Goal: Task Accomplishment & Management: Manage account settings

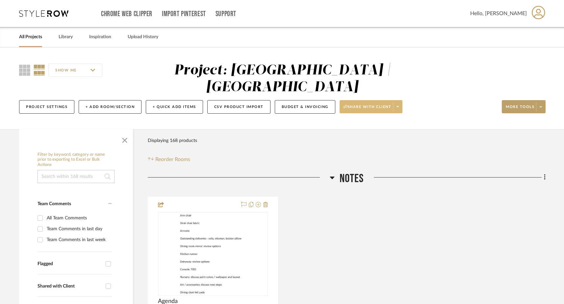
click at [401, 102] on span at bounding box center [397, 107] width 9 height 10
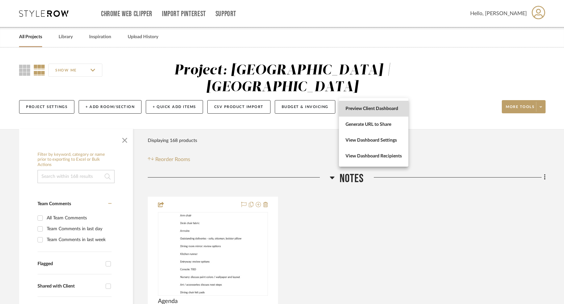
click at [389, 107] on span "Preview Client Dashboard" at bounding box center [374, 109] width 56 height 6
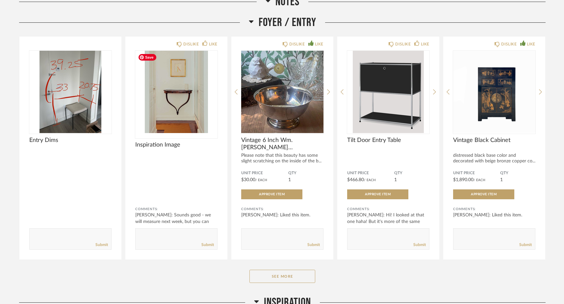
scroll to position [319, 0]
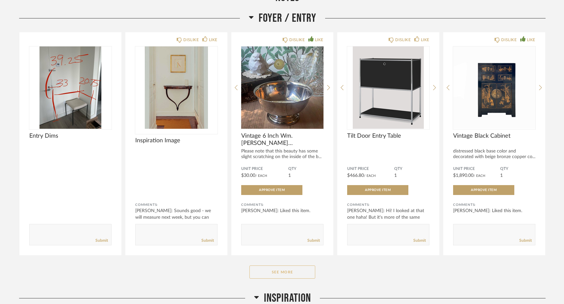
click at [267, 270] on button "See More" at bounding box center [282, 271] width 66 height 13
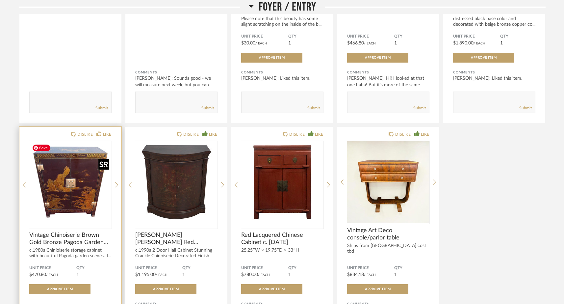
scroll to position [463, 0]
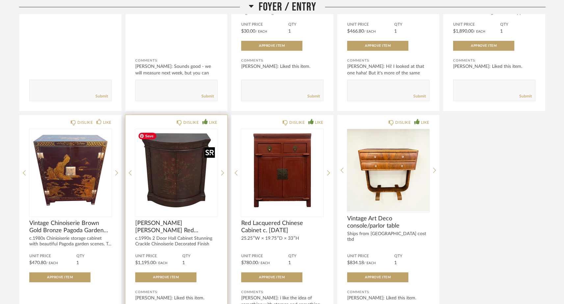
click at [173, 189] on img "0" at bounding box center [176, 170] width 82 height 82
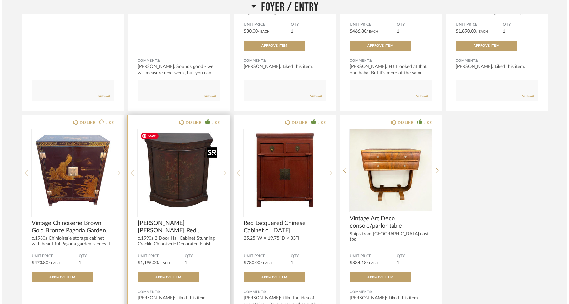
scroll to position [0, 0]
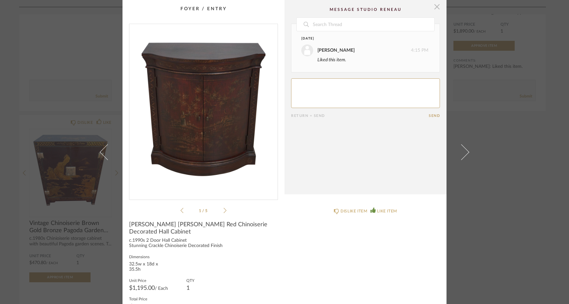
click at [433, 8] on span "button" at bounding box center [436, 6] width 13 height 13
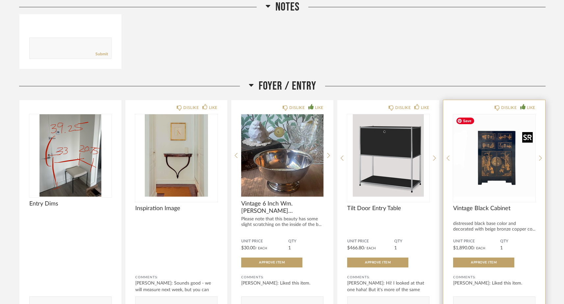
scroll to position [250, 0]
click at [510, 166] on img "0" at bounding box center [494, 156] width 82 height 82
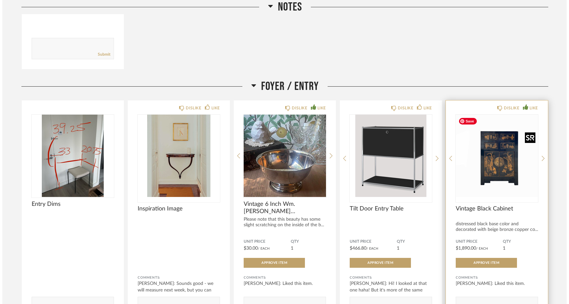
scroll to position [0, 0]
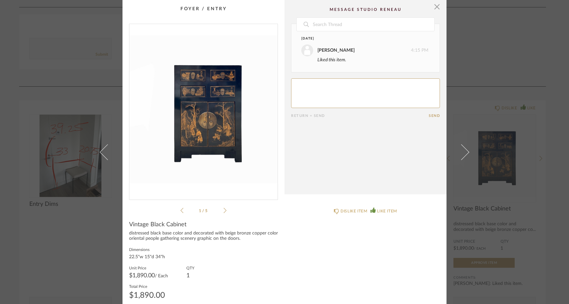
click at [223, 209] on icon at bounding box center [224, 210] width 3 height 6
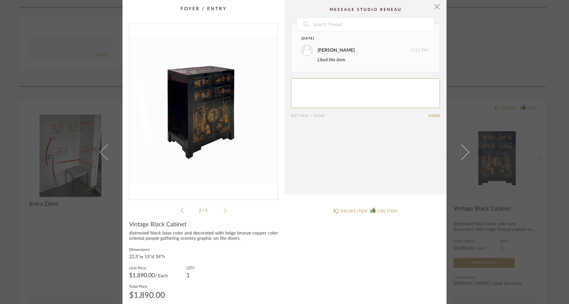
click at [223, 209] on icon at bounding box center [224, 210] width 3 height 6
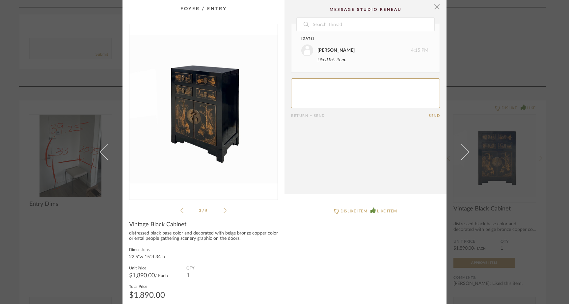
click at [223, 209] on icon at bounding box center [224, 210] width 3 height 6
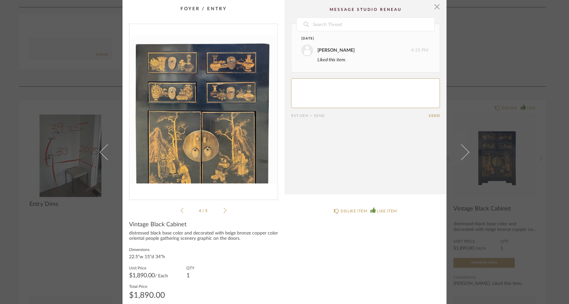
click at [223, 209] on icon at bounding box center [224, 210] width 3 height 6
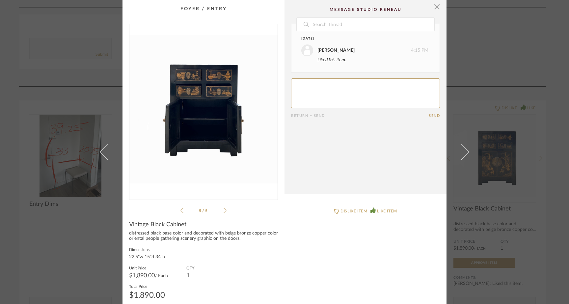
click at [223, 209] on icon at bounding box center [224, 210] width 3 height 6
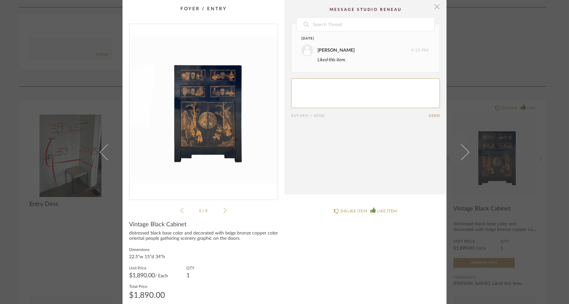
click at [435, 10] on span "button" at bounding box center [436, 6] width 13 height 13
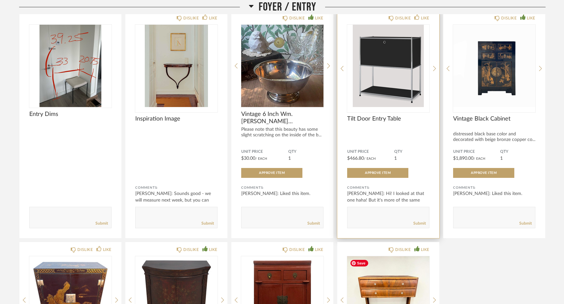
scroll to position [332, 0]
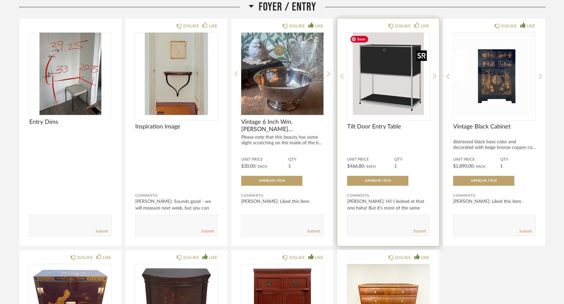
click at [396, 101] on img "0" at bounding box center [388, 74] width 82 height 82
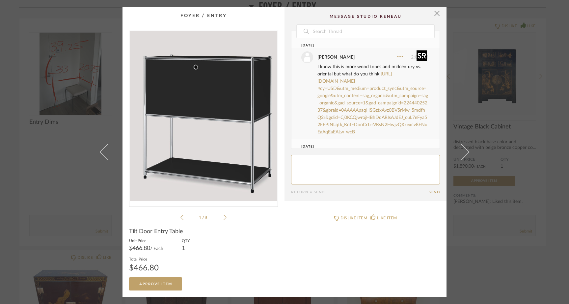
scroll to position [61, 0]
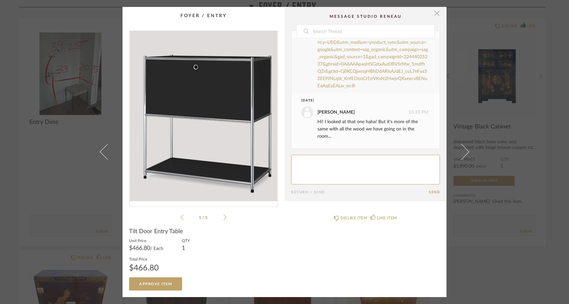
click at [434, 15] on span "button" at bounding box center [436, 13] width 13 height 13
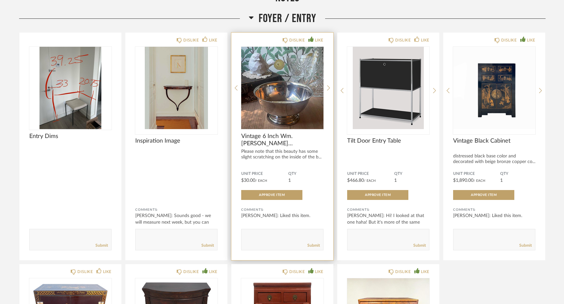
scroll to position [318, 0]
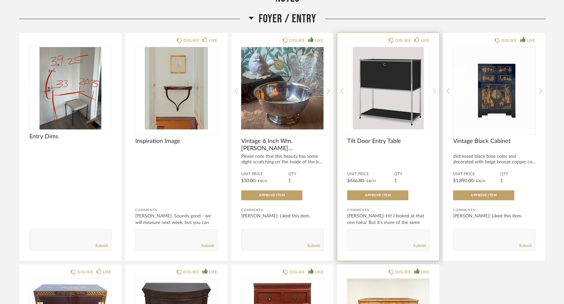
click at [434, 89] on icon at bounding box center [434, 91] width 3 height 5
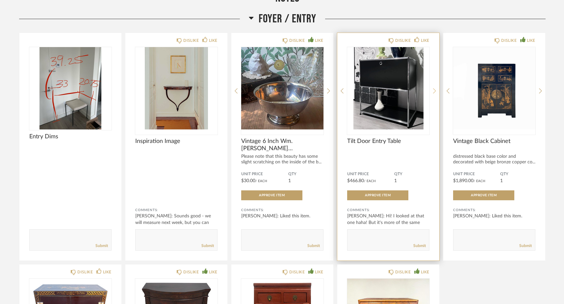
click at [434, 89] on icon at bounding box center [434, 91] width 3 height 5
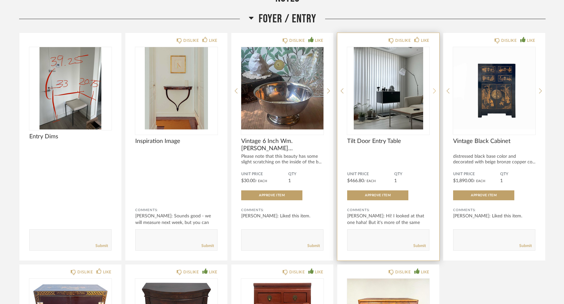
click at [434, 89] on icon at bounding box center [434, 91] width 3 height 5
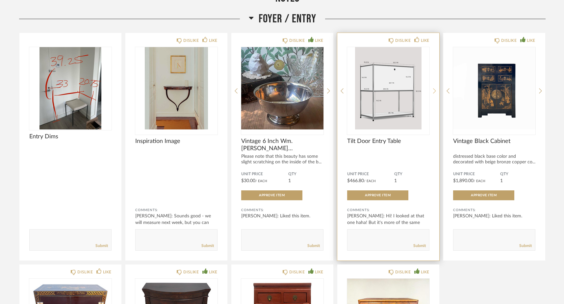
click at [434, 89] on icon at bounding box center [434, 91] width 3 height 5
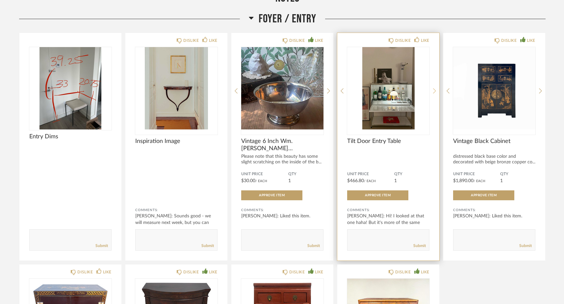
click at [434, 89] on icon at bounding box center [434, 91] width 3 height 5
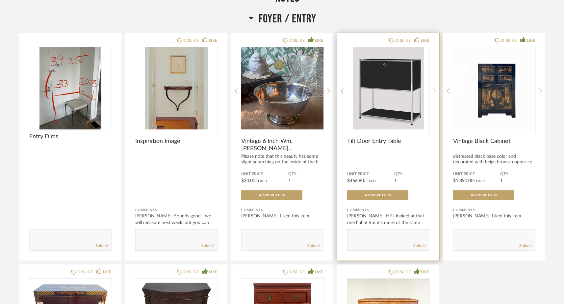
click at [434, 89] on icon at bounding box center [434, 91] width 3 height 5
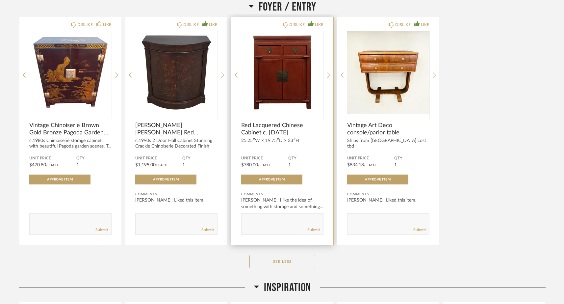
scroll to position [563, 0]
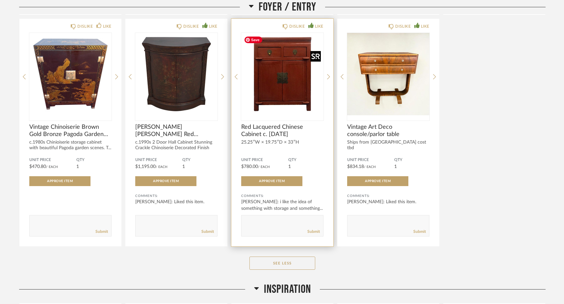
click at [292, 101] on img "0" at bounding box center [282, 74] width 82 height 82
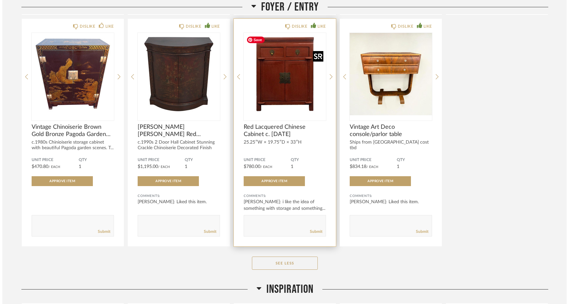
scroll to position [0, 0]
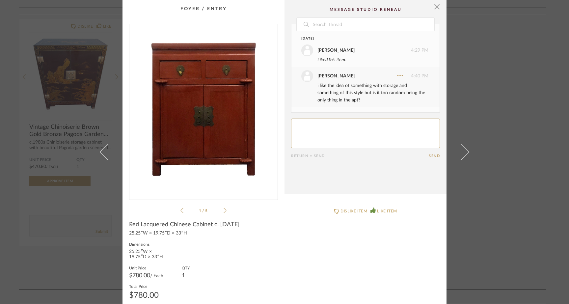
click at [223, 210] on icon at bounding box center [224, 210] width 3 height 6
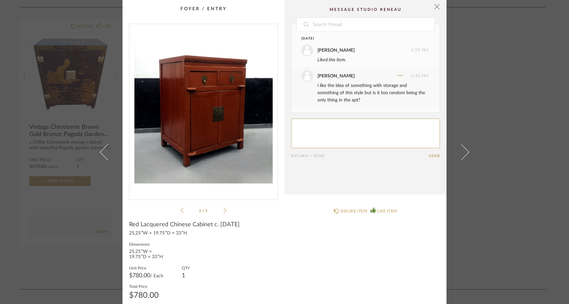
click at [223, 210] on icon at bounding box center [224, 210] width 3 height 6
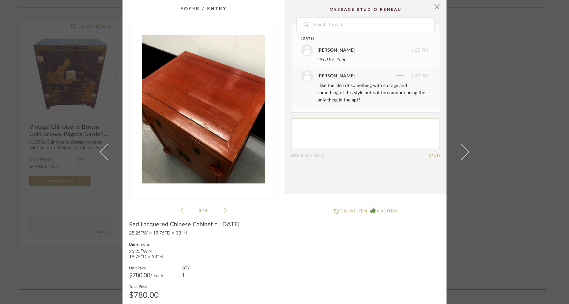
click at [223, 210] on icon at bounding box center [224, 210] width 3 height 6
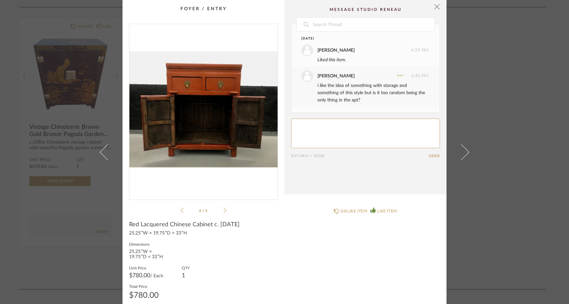
click at [438, 7] on cpp-summary-comments "Date September 17th Kelsey Ferree 4:29 PM Liked this item. Kelsey Ferree 4:40 P…" at bounding box center [365, 97] width 162 height 194
click at [436, 7] on span "button" at bounding box center [436, 6] width 13 height 13
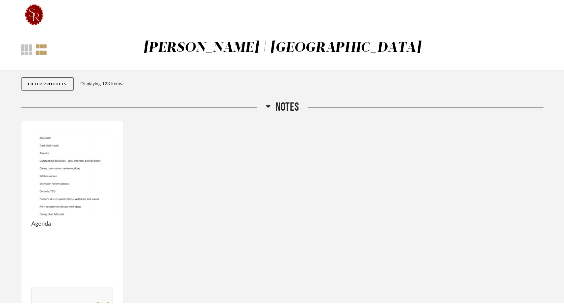
scroll to position [563, 0]
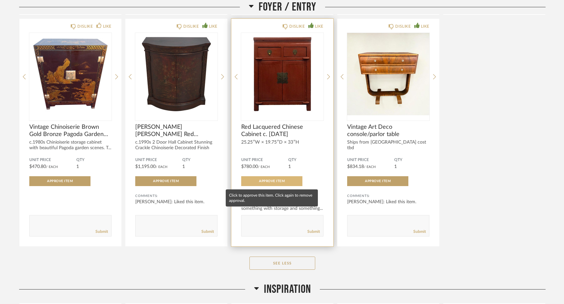
click at [285, 182] on button "Approve Item" at bounding box center [271, 181] width 61 height 10
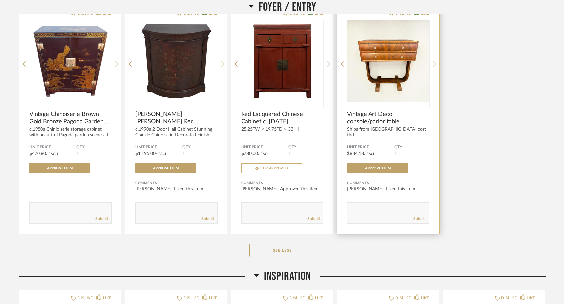
scroll to position [572, 0]
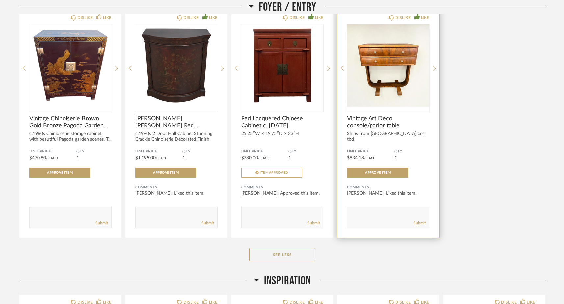
click at [433, 70] on div "DISLIKE LIKE Vintage Art Deco console/parlor table Ships from EU cost tbd Unit …" at bounding box center [388, 123] width 102 height 227
click at [436, 67] on icon at bounding box center [434, 68] width 3 height 6
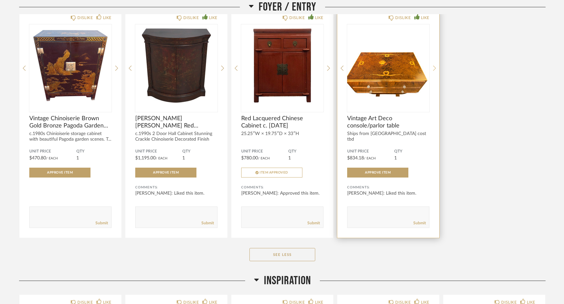
click at [436, 67] on icon at bounding box center [434, 68] width 3 height 6
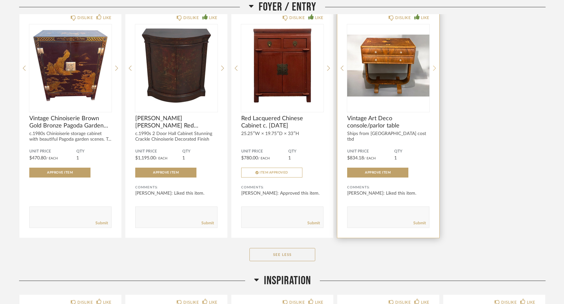
click at [435, 68] on icon at bounding box center [434, 68] width 3 height 6
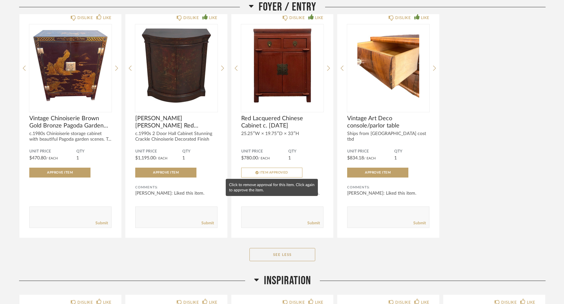
scroll to position [583, 0]
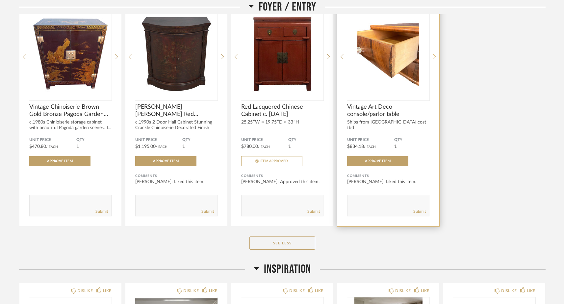
click at [433, 57] on icon at bounding box center [434, 57] width 3 height 6
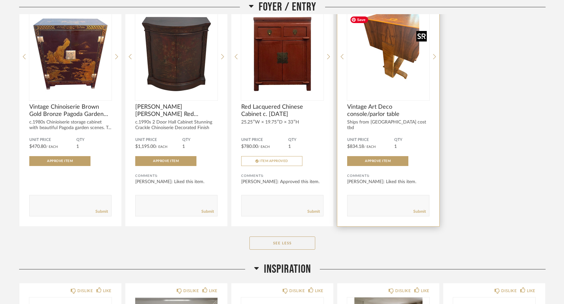
click at [396, 82] on img "4" at bounding box center [388, 54] width 82 height 82
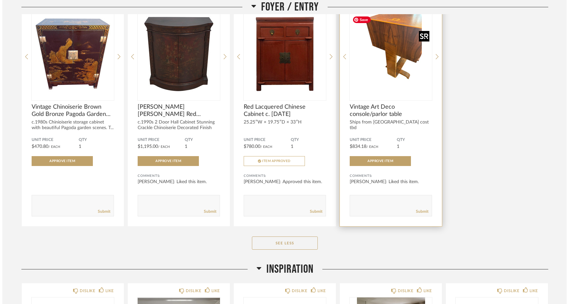
scroll to position [0, 0]
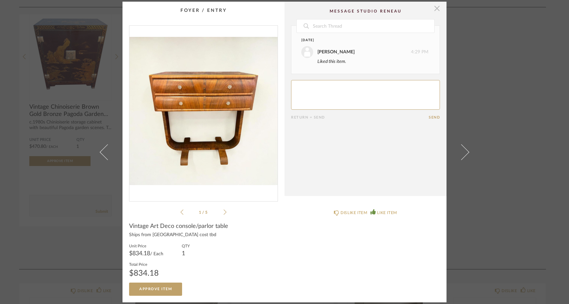
click at [435, 9] on span "button" at bounding box center [436, 8] width 13 height 13
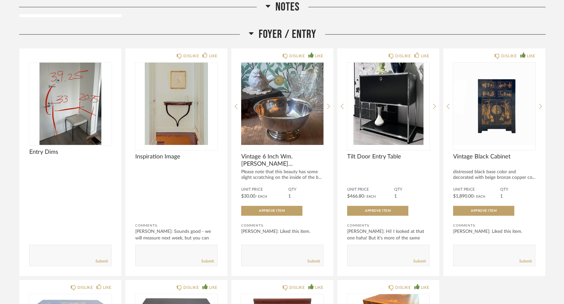
scroll to position [298, 0]
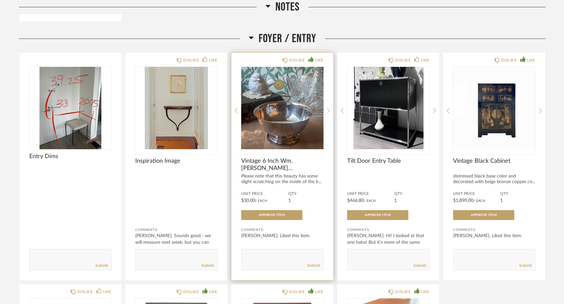
click at [329, 110] on icon at bounding box center [328, 111] width 3 height 6
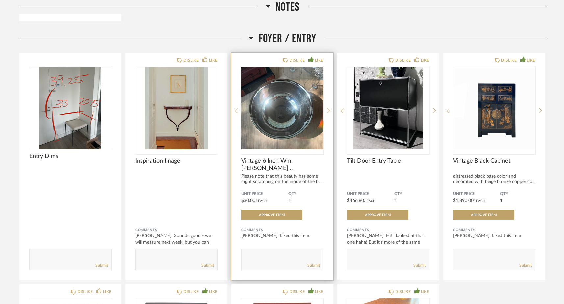
click at [329, 110] on icon at bounding box center [328, 111] width 3 height 6
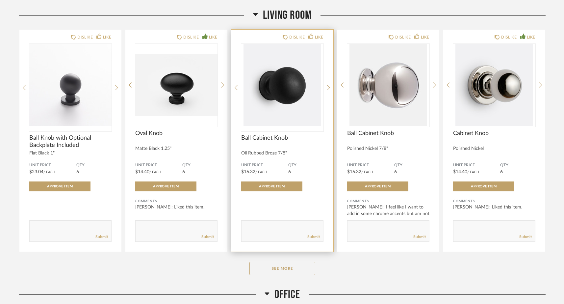
scroll to position [1097, 0]
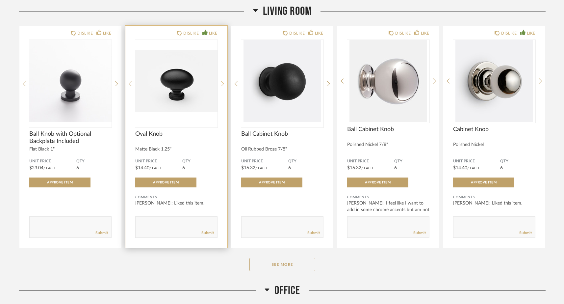
click at [223, 84] on icon at bounding box center [222, 83] width 3 height 5
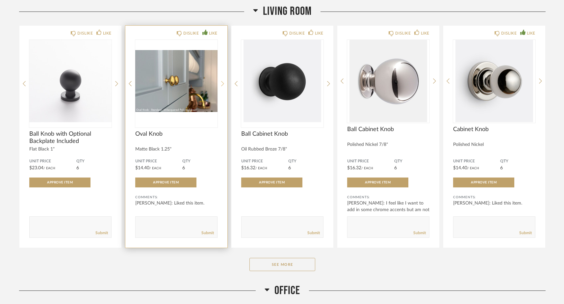
click at [223, 84] on icon at bounding box center [222, 83] width 3 height 5
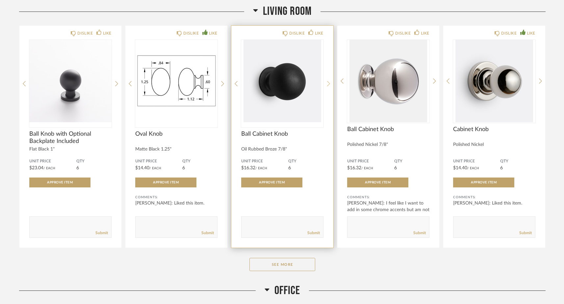
click at [327, 85] on icon at bounding box center [328, 84] width 3 height 6
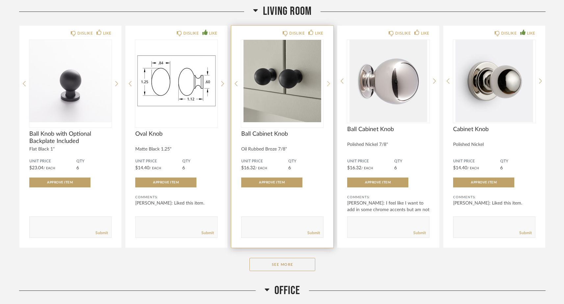
click at [327, 85] on icon at bounding box center [328, 84] width 3 height 6
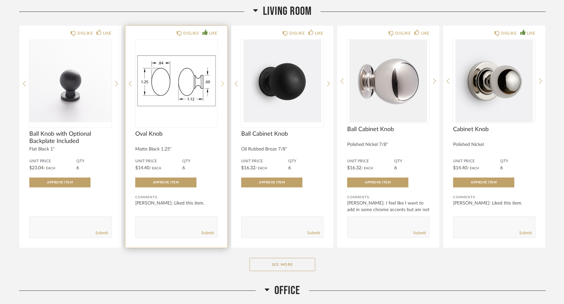
click at [224, 82] on icon at bounding box center [222, 84] width 3 height 6
click at [222, 83] on icon at bounding box center [222, 83] width 3 height 5
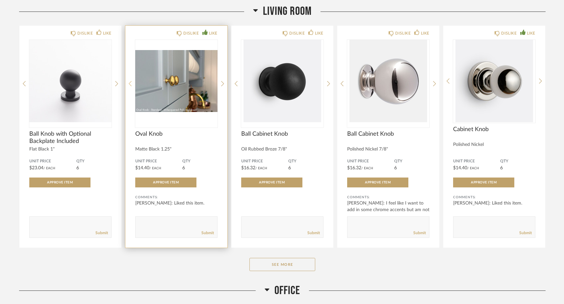
click at [129, 85] on icon at bounding box center [130, 84] width 3 height 6
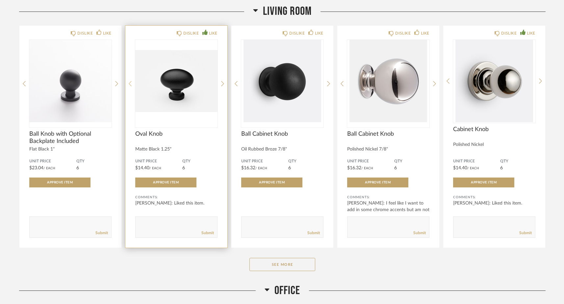
click at [129, 86] on icon at bounding box center [130, 84] width 3 height 6
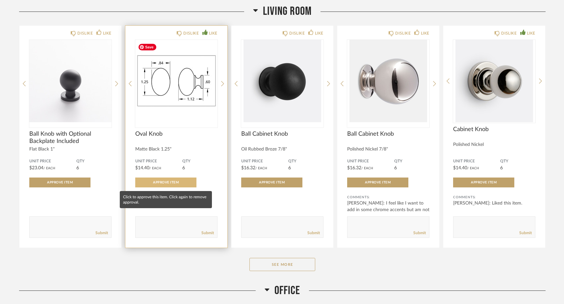
click at [164, 179] on button "Approve Item" at bounding box center [165, 182] width 61 height 10
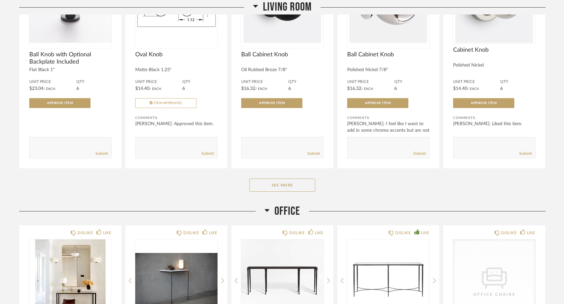
scroll to position [1183, 0]
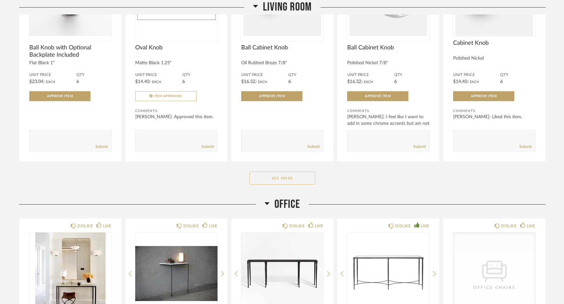
click at [290, 182] on button "See More" at bounding box center [282, 177] width 66 height 13
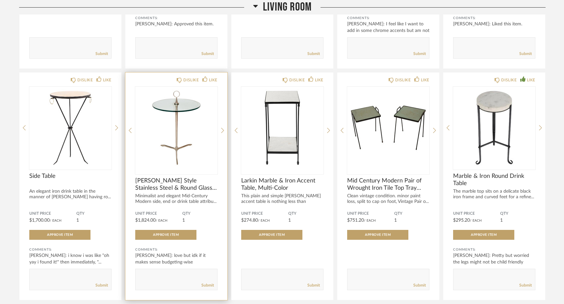
scroll to position [1275, 0]
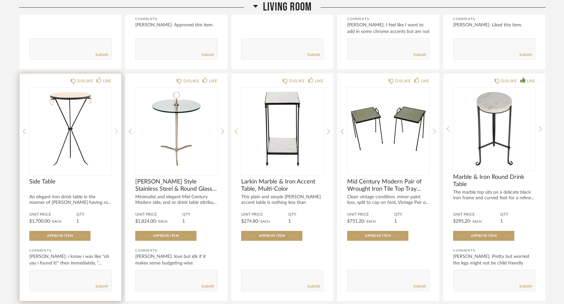
click at [118, 128] on div at bounding box center [116, 132] width 3 height 88
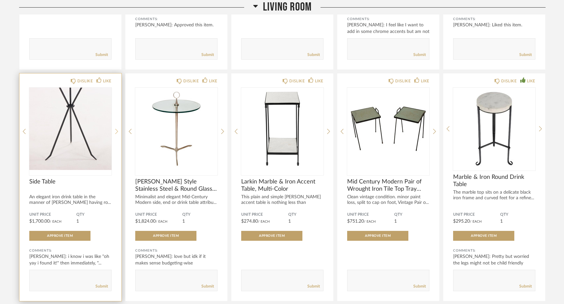
click at [117, 128] on div at bounding box center [116, 132] width 3 height 88
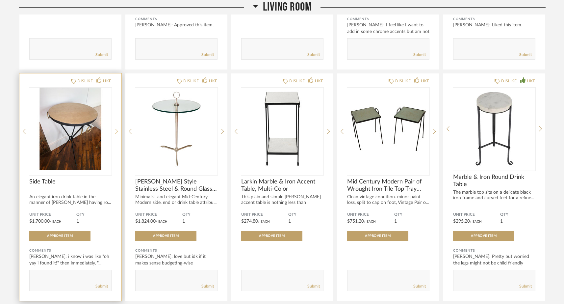
click at [117, 130] on icon at bounding box center [116, 131] width 3 height 6
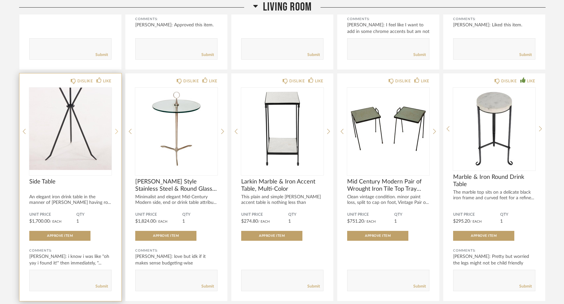
click at [117, 130] on icon at bounding box center [116, 131] width 3 height 6
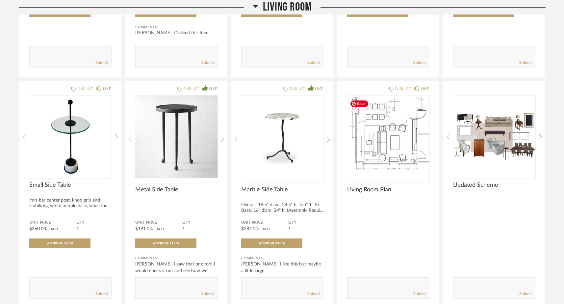
scroll to position [1736, 0]
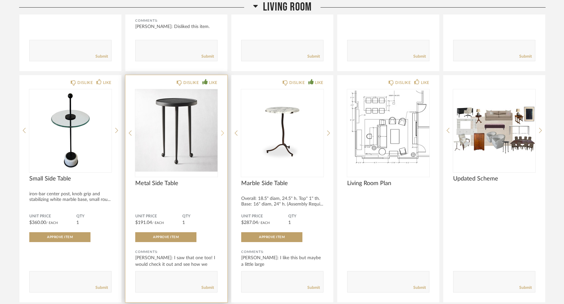
click at [223, 134] on icon at bounding box center [222, 132] width 3 height 5
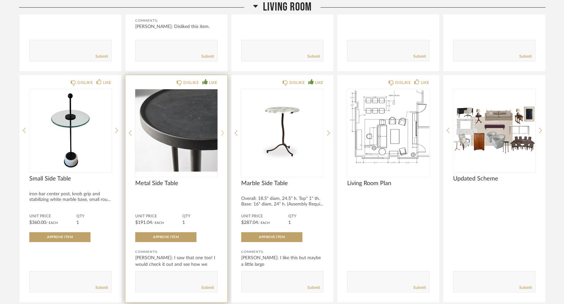
click at [223, 134] on icon at bounding box center [222, 132] width 3 height 5
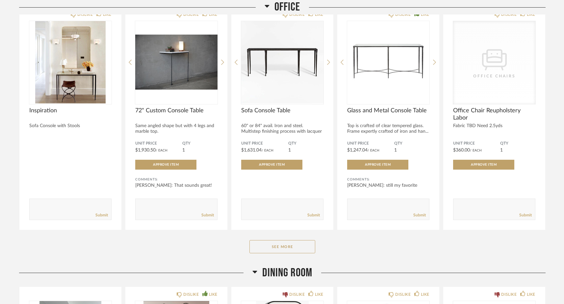
scroll to position [2310, 0]
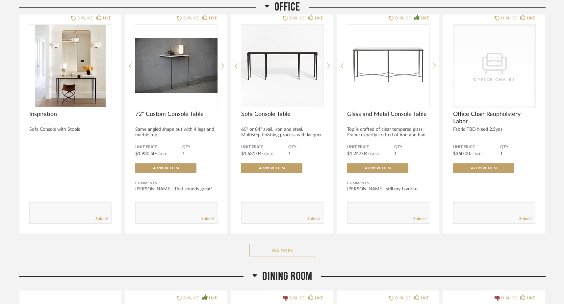
click at [260, 253] on button "See More" at bounding box center [282, 250] width 66 height 13
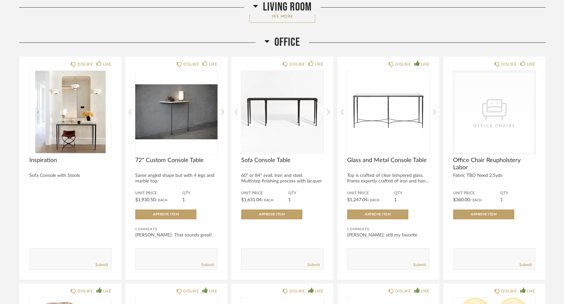
scroll to position [2264, 0]
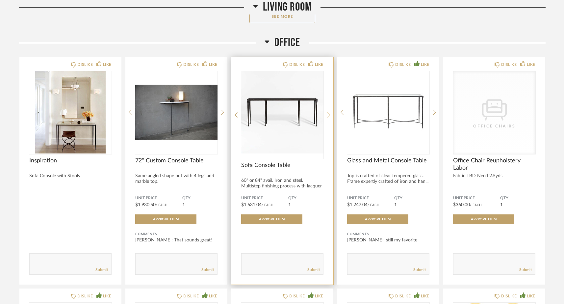
click at [328, 112] on div at bounding box center [328, 115] width 3 height 88
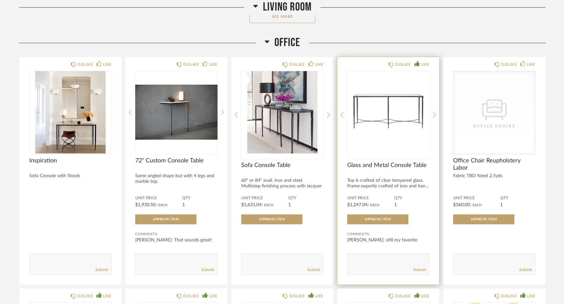
click at [437, 113] on div "DISLIKE LIKE Glass and Metal Console Table Top is crafted of clear tempered gla…" at bounding box center [388, 170] width 102 height 227
click at [436, 116] on div "DISLIKE LIKE Glass and Metal Console Table Top is crafted of clear tempered gla…" at bounding box center [388, 170] width 102 height 227
click at [434, 116] on icon at bounding box center [434, 115] width 3 height 6
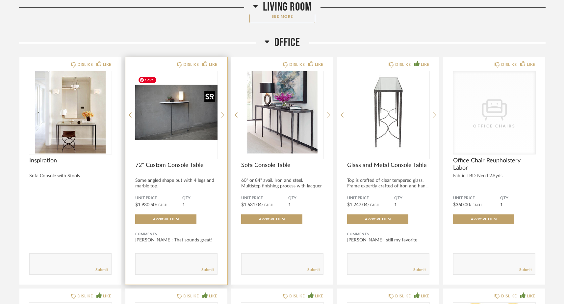
click at [186, 114] on div at bounding box center [176, 115] width 82 height 88
click at [185, 132] on img "0" at bounding box center [176, 112] width 82 height 82
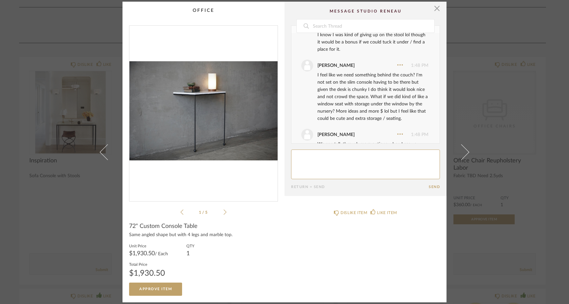
scroll to position [0, 0]
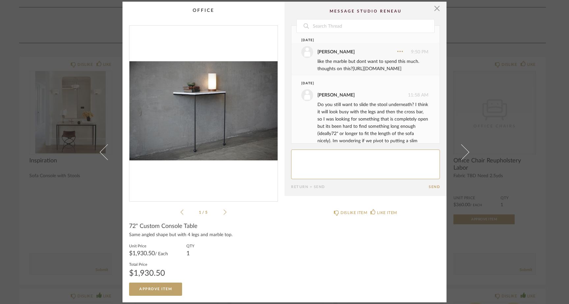
click at [352, 71] on link "https://www.wayfair.com/furniture/pdp/hooker-furniture-65-console-table-gcsr379…" at bounding box center [376, 68] width 49 height 5
click at [436, 7] on span "button" at bounding box center [436, 8] width 13 height 13
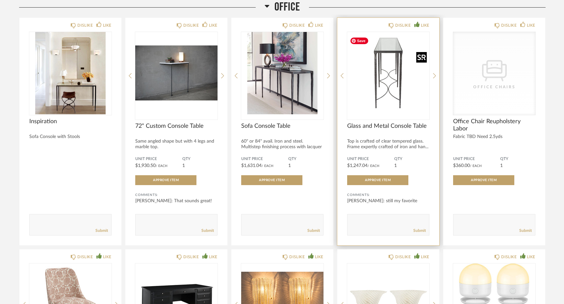
scroll to position [2304, 0]
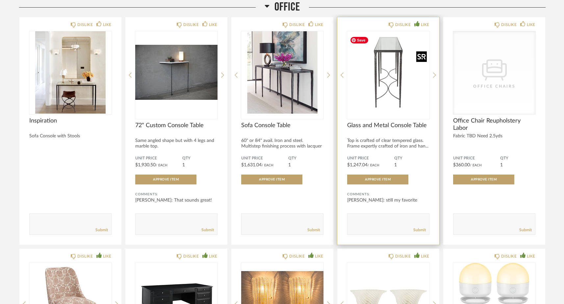
click at [376, 105] on img "1" at bounding box center [388, 72] width 82 height 82
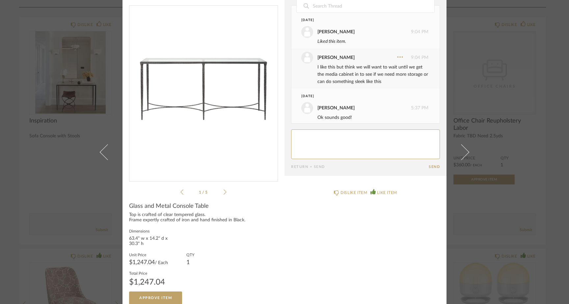
scroll to position [0, 0]
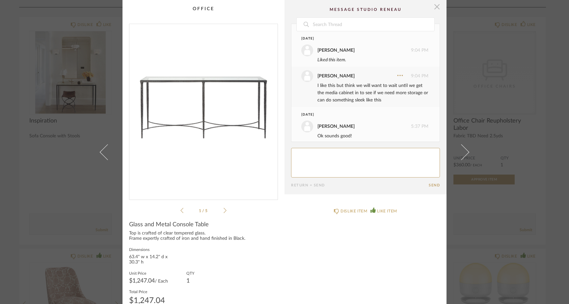
click at [435, 8] on span "button" at bounding box center [436, 6] width 13 height 13
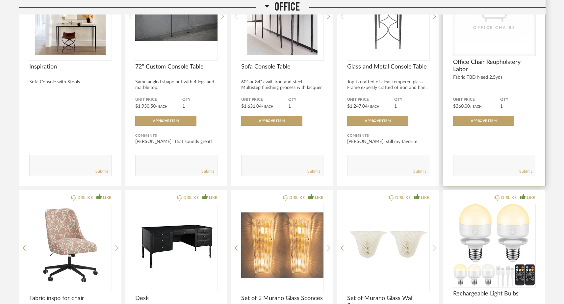
scroll to position [2363, 0]
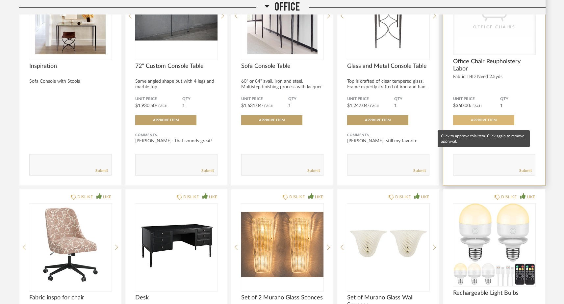
click at [484, 122] on span "Approve Item" at bounding box center [484, 119] width 26 height 3
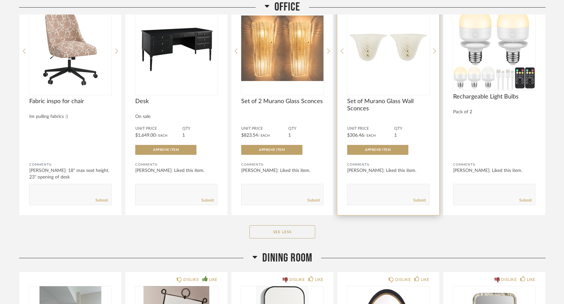
scroll to position [2560, 0]
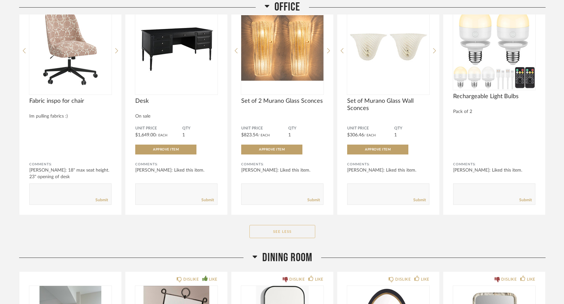
click at [292, 237] on button "See Less" at bounding box center [282, 231] width 66 height 13
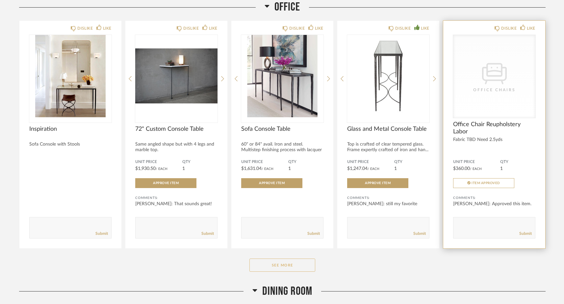
scroll to position [2301, 0]
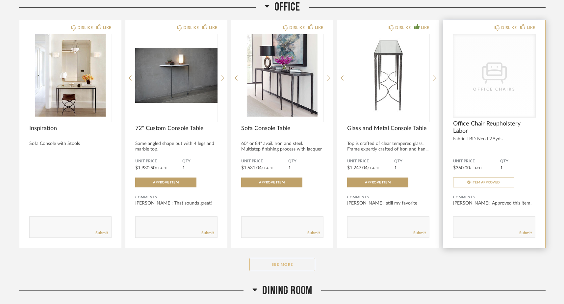
click at [289, 263] on button "See More" at bounding box center [282, 264] width 66 height 13
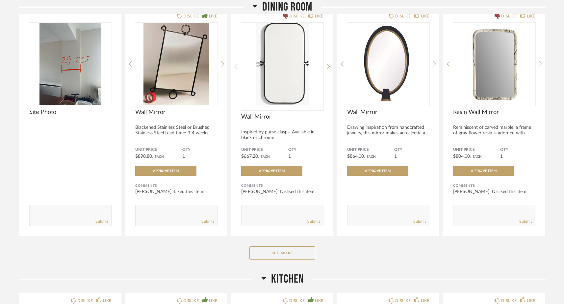
scroll to position [2818, 0]
click at [269, 254] on button "See More" at bounding box center [282, 252] width 66 height 13
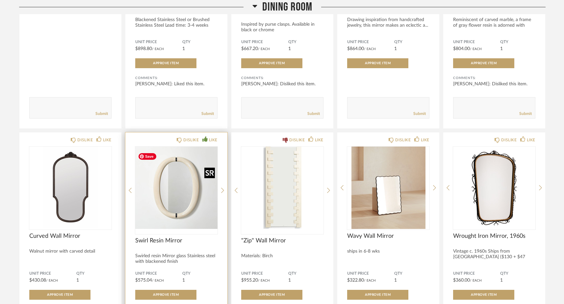
scroll to position [2934, 0]
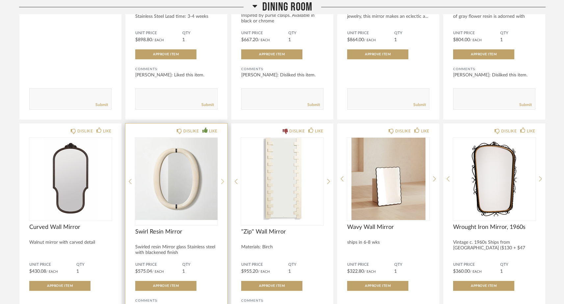
click at [223, 184] on icon at bounding box center [222, 181] width 3 height 6
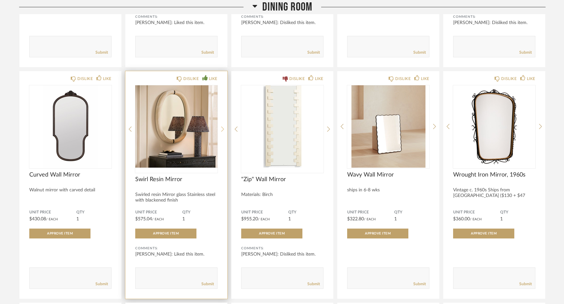
scroll to position [2988, 0]
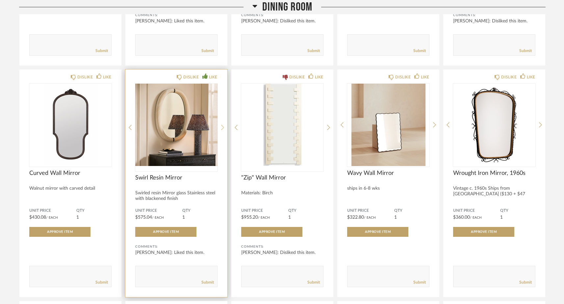
click at [223, 129] on icon at bounding box center [222, 127] width 3 height 6
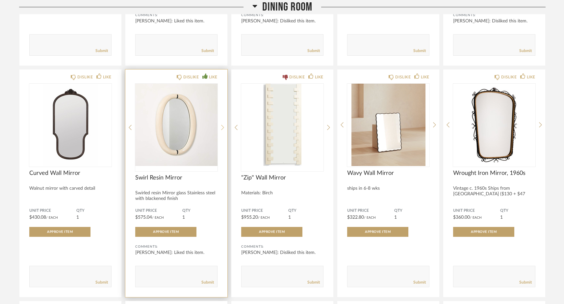
click at [222, 129] on icon at bounding box center [222, 127] width 3 height 5
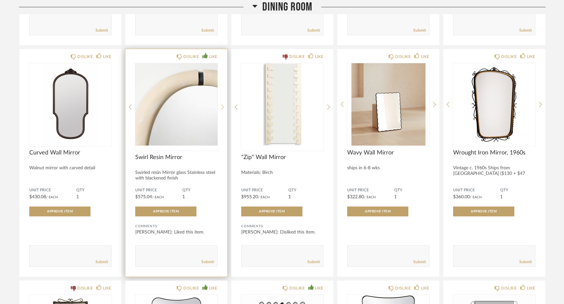
scroll to position [3012, 0]
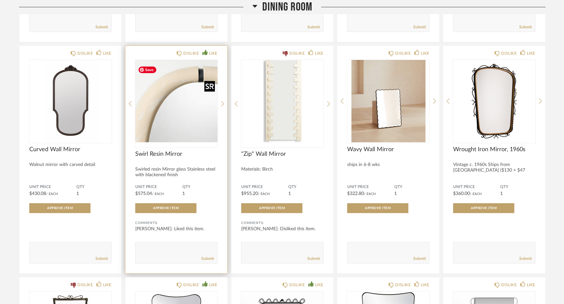
click at [187, 106] on img "3" at bounding box center [176, 101] width 82 height 82
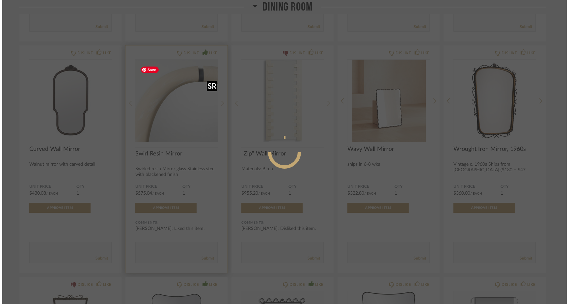
scroll to position [0, 0]
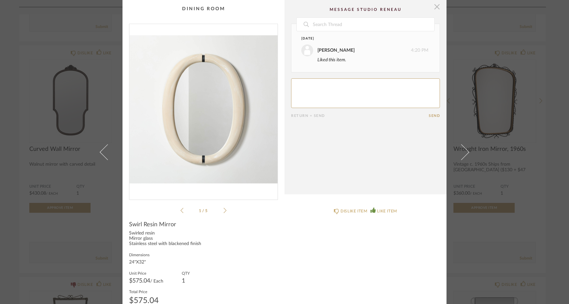
click at [434, 10] on span "button" at bounding box center [436, 6] width 13 height 13
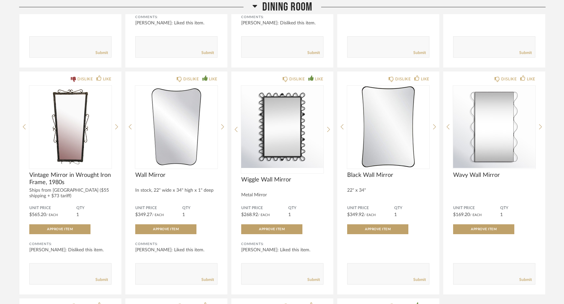
scroll to position [3218, 0]
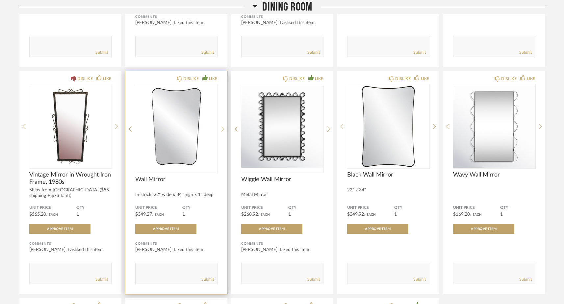
click at [222, 128] on div at bounding box center [222, 129] width 3 height 88
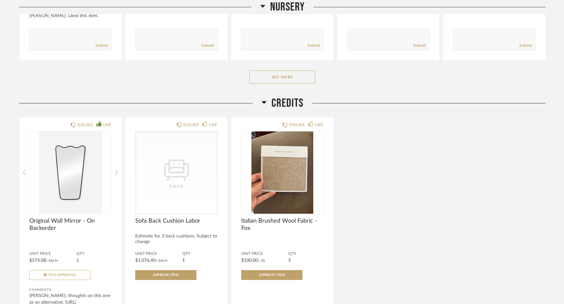
scroll to position [4554, 0]
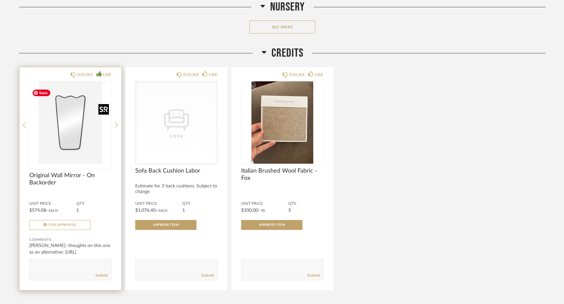
click at [59, 128] on img "0" at bounding box center [70, 122] width 82 height 82
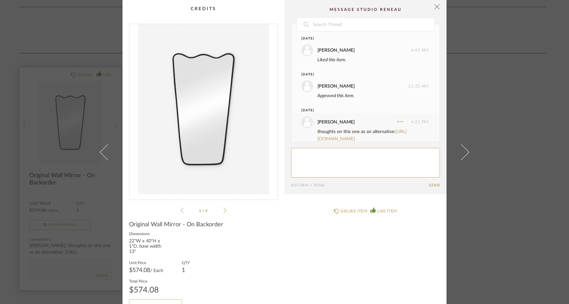
scroll to position [24, 0]
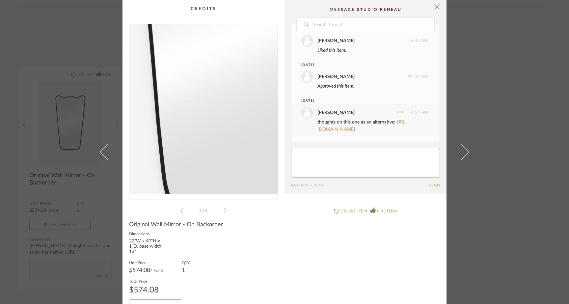
click at [192, 132] on img "0" at bounding box center [203, 109] width 148 height 170
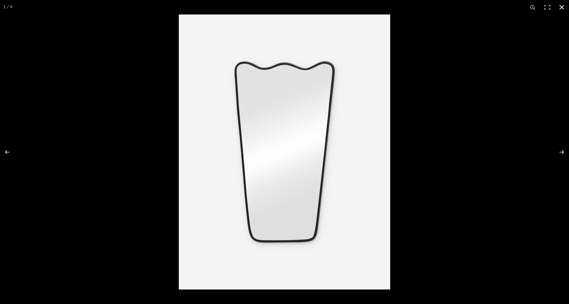
click at [560, 4] on button at bounding box center [561, 7] width 14 height 14
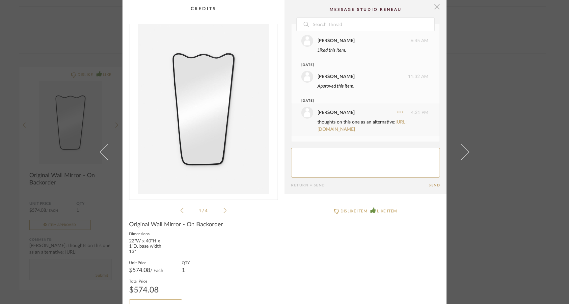
click at [435, 9] on span "button" at bounding box center [436, 6] width 13 height 13
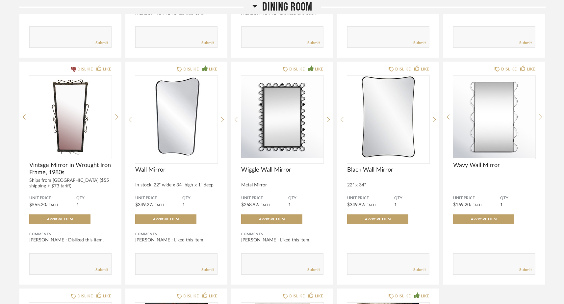
scroll to position [3227, 0]
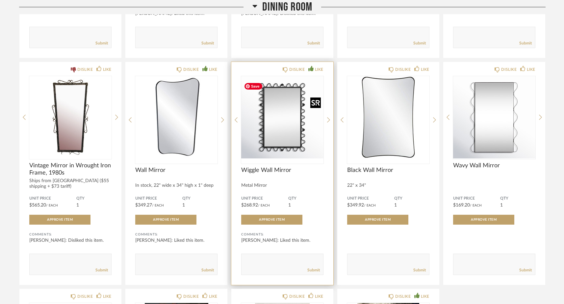
click at [284, 109] on img "0" at bounding box center [282, 117] width 82 height 82
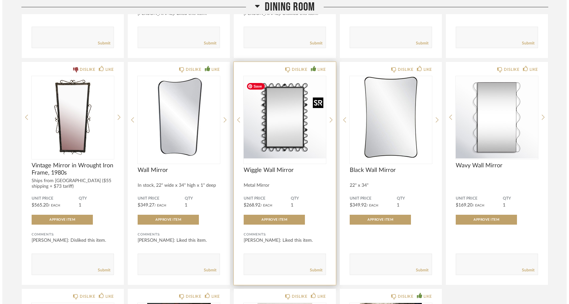
scroll to position [0, 0]
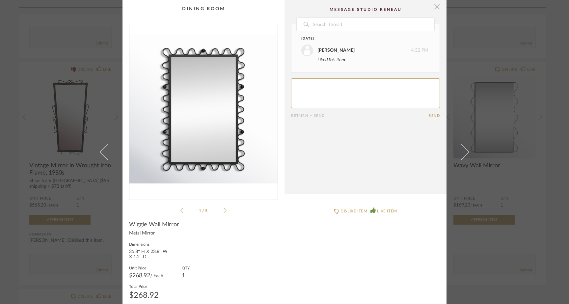
click at [435, 8] on span "button" at bounding box center [436, 6] width 13 height 13
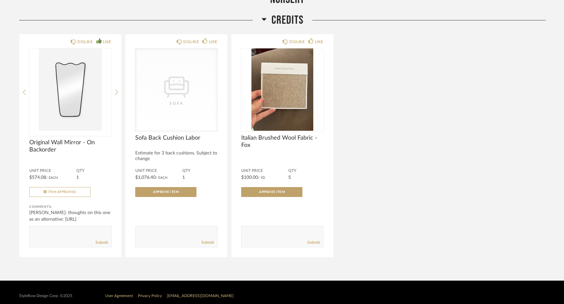
scroll to position [4589, 0]
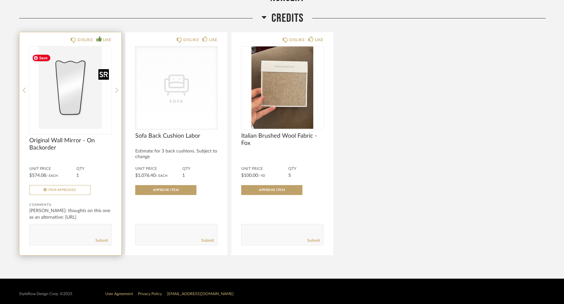
click at [95, 104] on img "0" at bounding box center [70, 87] width 82 height 82
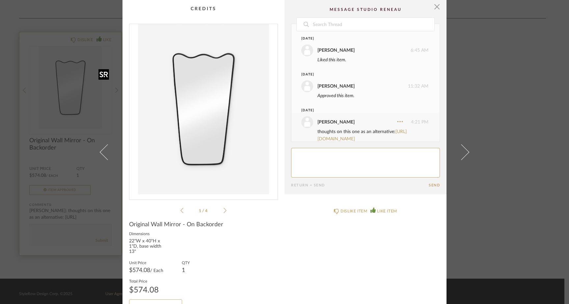
scroll to position [24, 0]
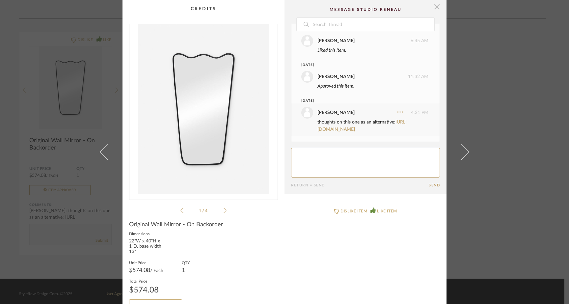
click at [437, 6] on span "button" at bounding box center [436, 6] width 13 height 13
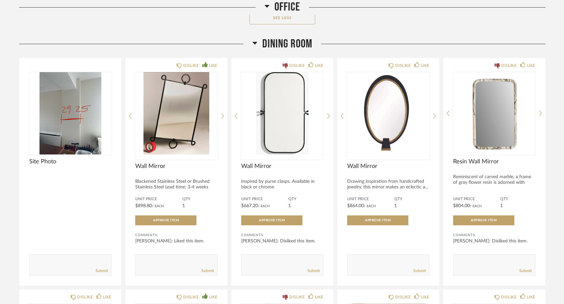
scroll to position [2765, 0]
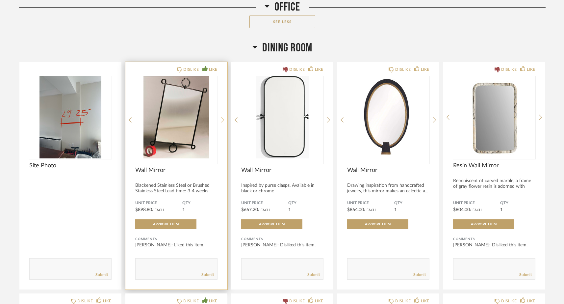
click at [222, 120] on icon at bounding box center [222, 120] width 3 height 6
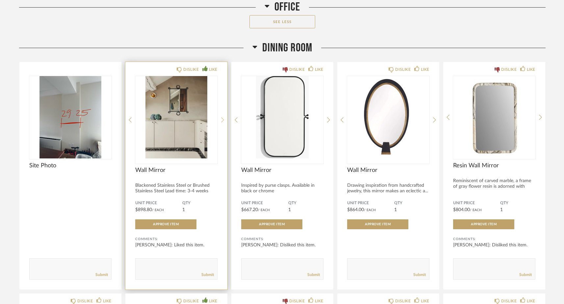
click at [222, 120] on icon at bounding box center [222, 120] width 3 height 6
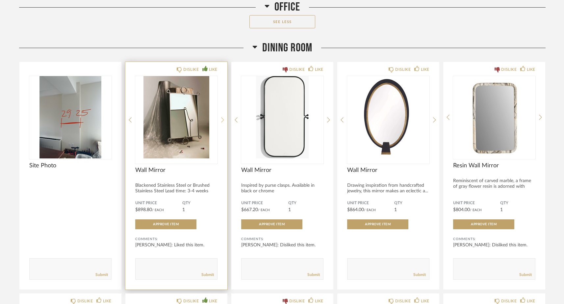
click at [223, 121] on icon at bounding box center [222, 120] width 3 height 6
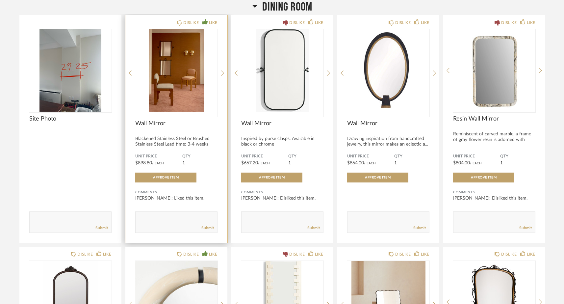
scroll to position [2812, 0]
click at [130, 76] on icon at bounding box center [130, 73] width 3 height 6
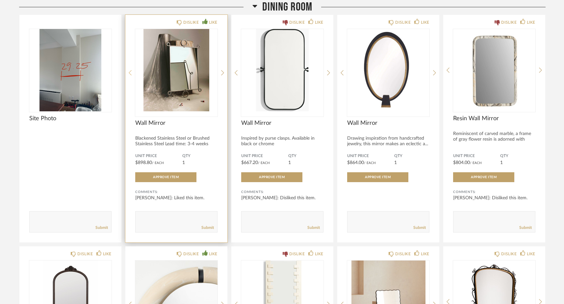
click at [131, 76] on icon at bounding box center [130, 73] width 3 height 6
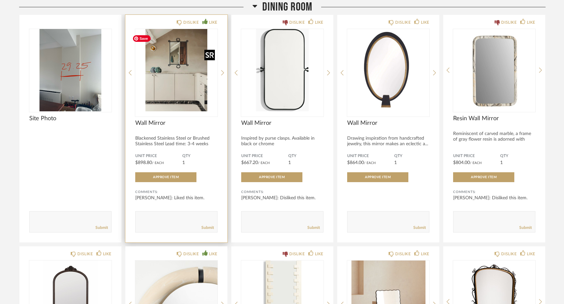
click at [172, 79] on img "1" at bounding box center [176, 70] width 82 height 82
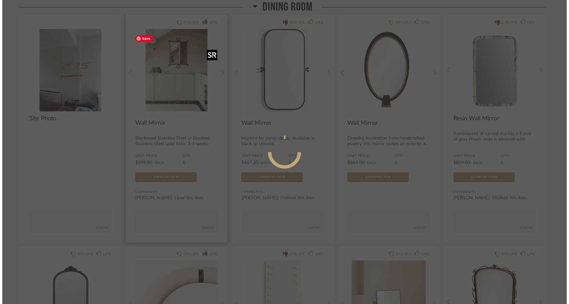
scroll to position [0, 0]
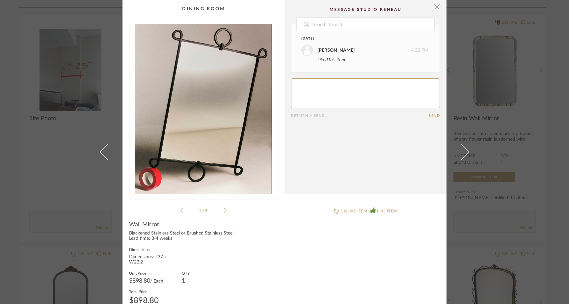
click at [223, 210] on icon at bounding box center [224, 210] width 3 height 6
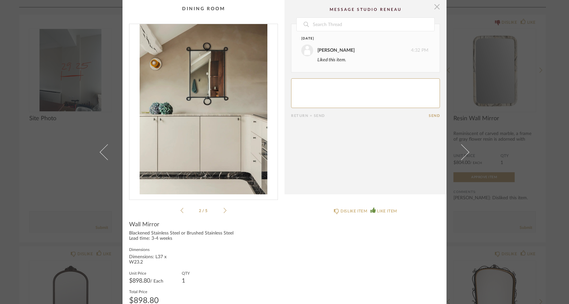
click at [434, 8] on span "button" at bounding box center [436, 6] width 13 height 13
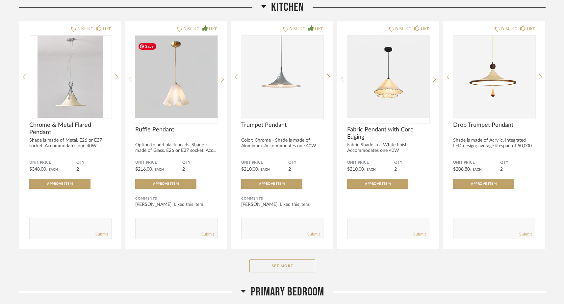
scroll to position [3776, 0]
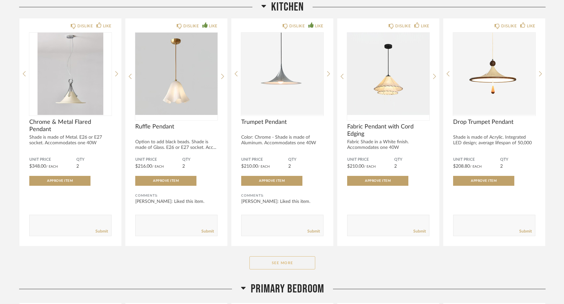
click at [306, 269] on button "See More" at bounding box center [282, 262] width 66 height 13
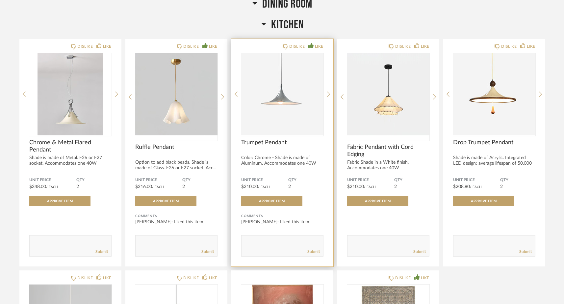
scroll to position [3755, 0]
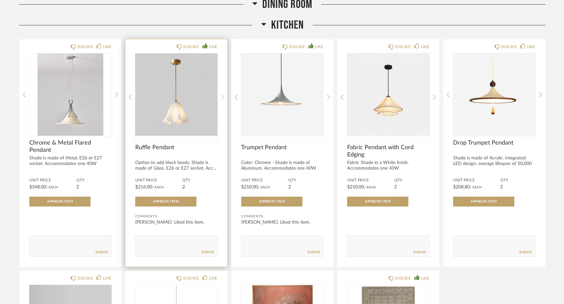
click at [222, 100] on icon at bounding box center [222, 96] width 3 height 5
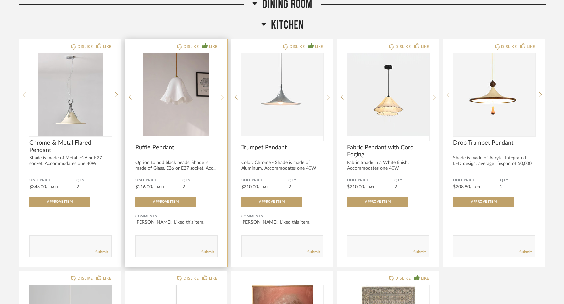
click at [222, 100] on icon at bounding box center [222, 97] width 3 height 6
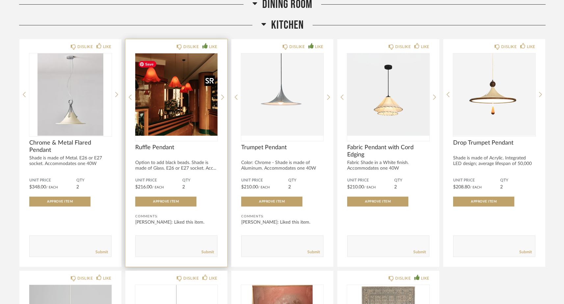
click at [180, 98] on img "3" at bounding box center [176, 94] width 82 height 82
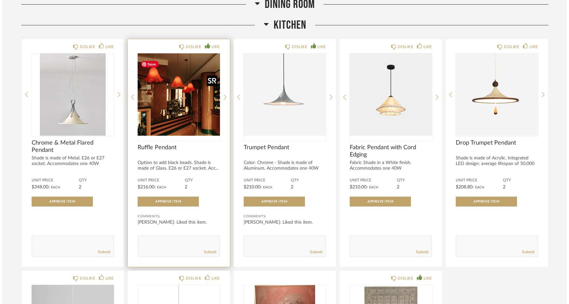
scroll to position [0, 0]
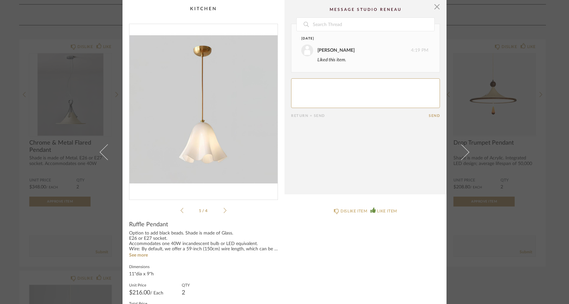
click at [223, 211] on icon at bounding box center [224, 210] width 3 height 6
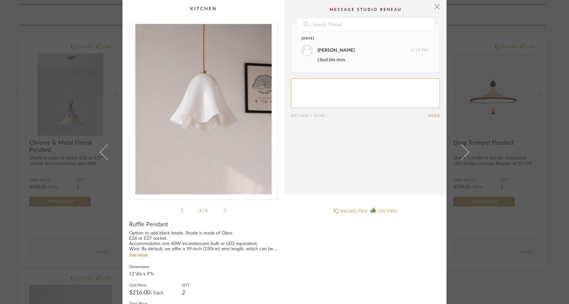
click at [223, 211] on icon at bounding box center [224, 210] width 3 height 6
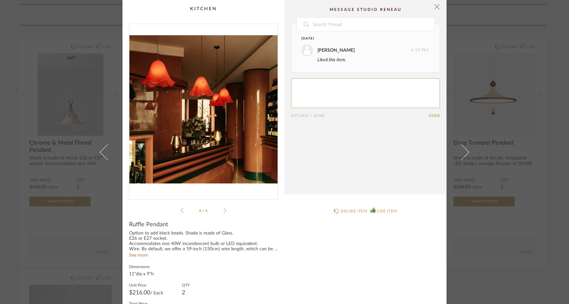
click at [180, 211] on icon at bounding box center [181, 210] width 3 height 6
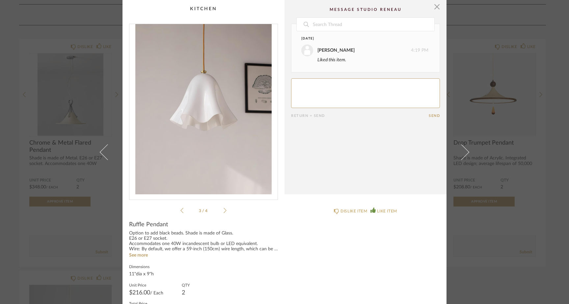
click at [180, 211] on icon at bounding box center [181, 210] width 3 height 6
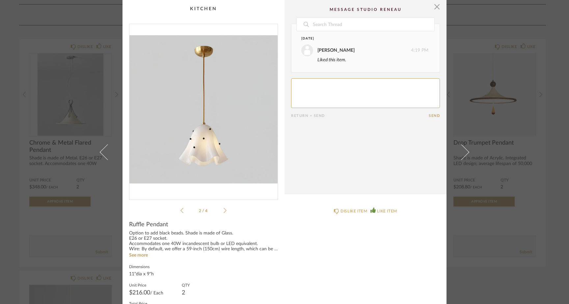
click at [180, 208] on icon at bounding box center [181, 210] width 3 height 6
click at [223, 210] on icon at bounding box center [224, 210] width 3 height 6
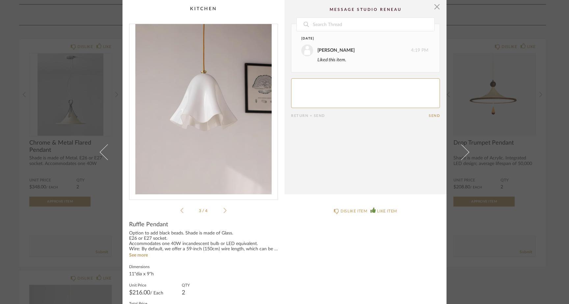
click at [223, 210] on icon at bounding box center [224, 210] width 3 height 6
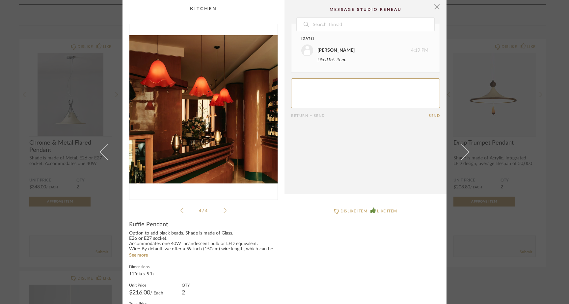
click at [223, 210] on icon at bounding box center [224, 210] width 3 height 5
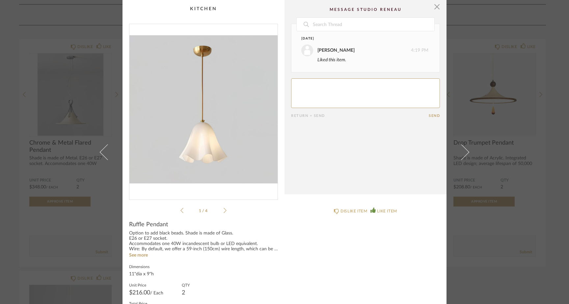
click at [70, 22] on div "× 1 / 4 Date October 1st Kelsey Ferree 4:19 PM Liked this item. Return = Send S…" at bounding box center [284, 152] width 569 height 304
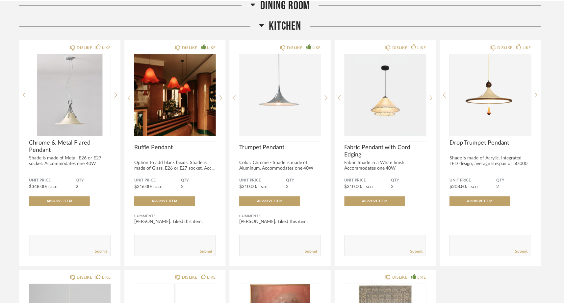
scroll to position [3755, 0]
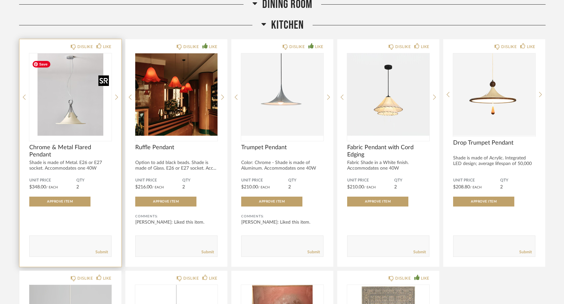
click at [75, 101] on img "0" at bounding box center [70, 94] width 82 height 82
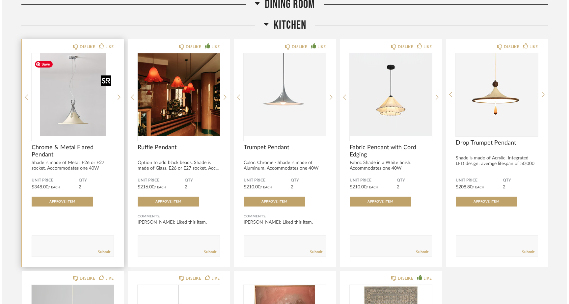
scroll to position [0, 0]
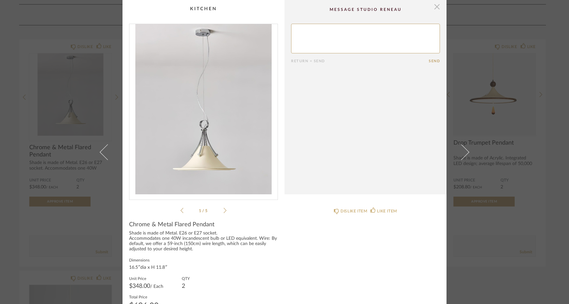
click at [434, 7] on span "button" at bounding box center [436, 6] width 13 height 13
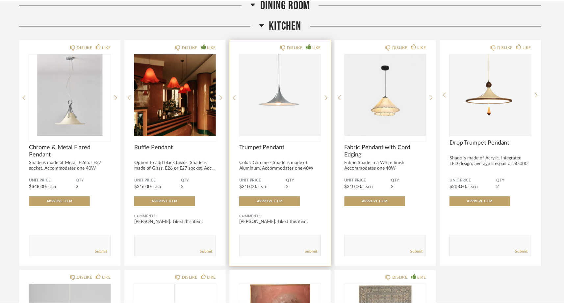
scroll to position [3755, 0]
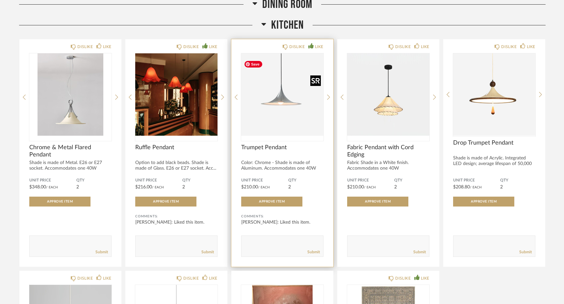
click at [281, 115] on img "0" at bounding box center [282, 94] width 82 height 82
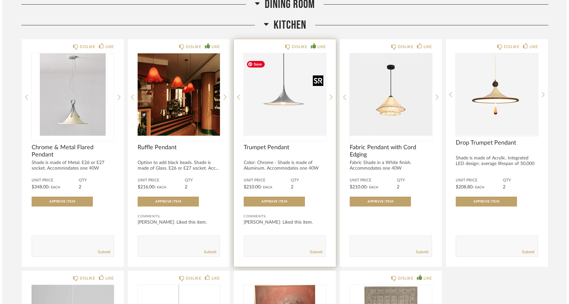
scroll to position [0, 0]
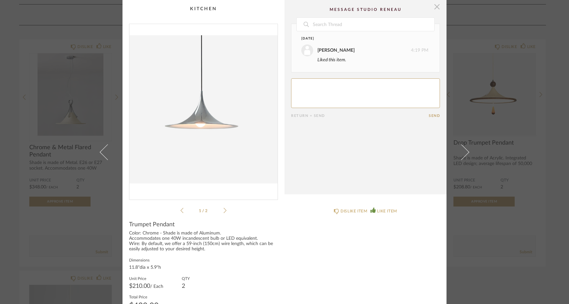
click at [437, 8] on span "button" at bounding box center [436, 6] width 13 height 13
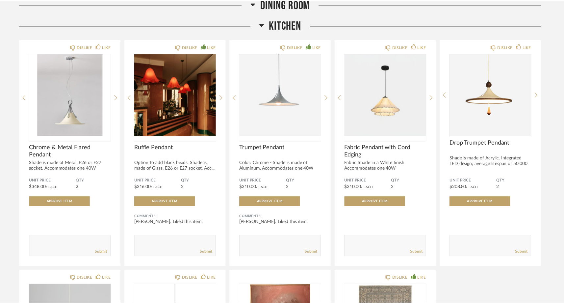
scroll to position [3755, 0]
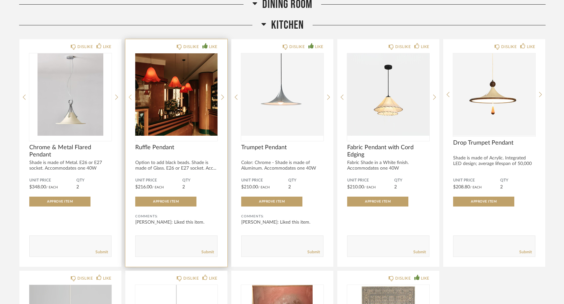
click at [129, 98] on icon at bounding box center [130, 97] width 3 height 6
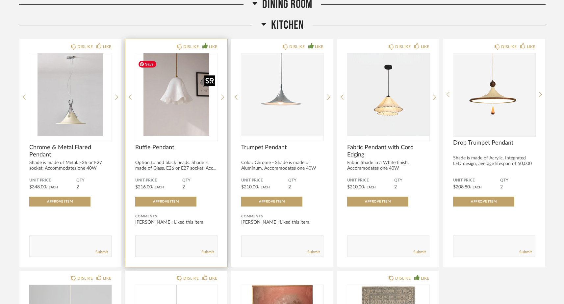
click at [194, 104] on img "2" at bounding box center [176, 94] width 82 height 82
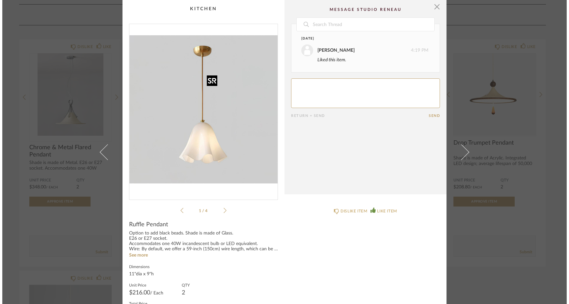
scroll to position [0, 0]
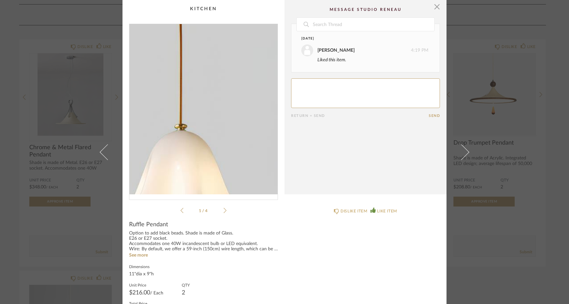
click at [208, 115] on img "0" at bounding box center [203, 109] width 148 height 170
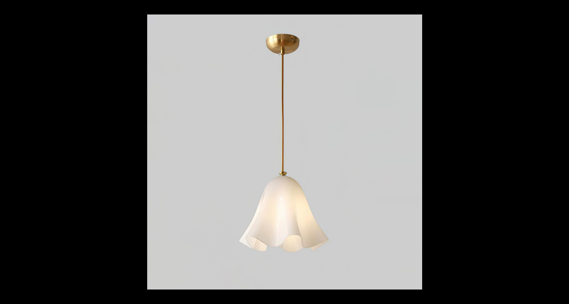
click at [561, 9] on button at bounding box center [561, 7] width 14 height 14
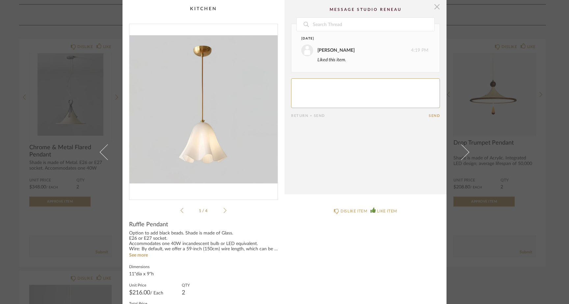
click at [436, 9] on span "button" at bounding box center [436, 6] width 13 height 13
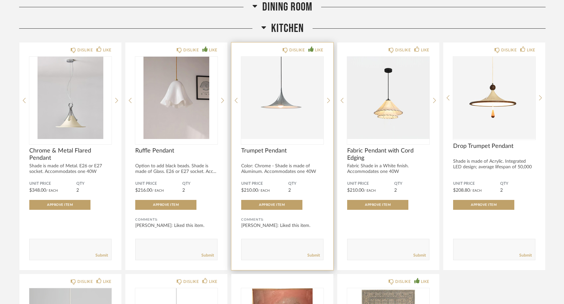
scroll to position [3742, 0]
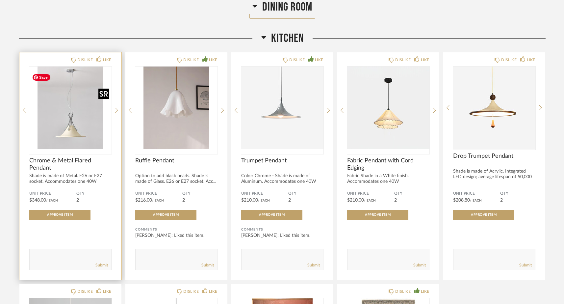
click at [81, 127] on img "0" at bounding box center [70, 107] width 82 height 82
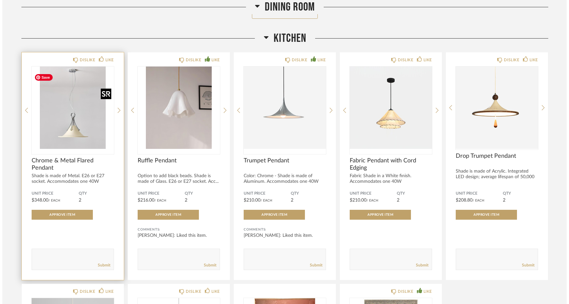
scroll to position [0, 0]
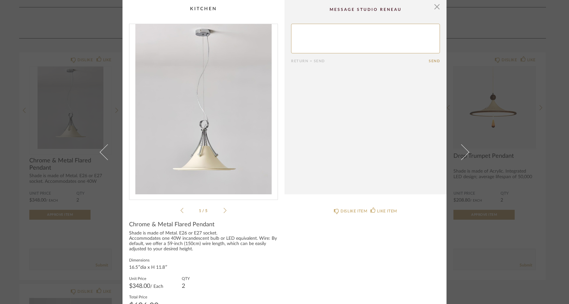
click at [200, 150] on img "0" at bounding box center [203, 109] width 148 height 170
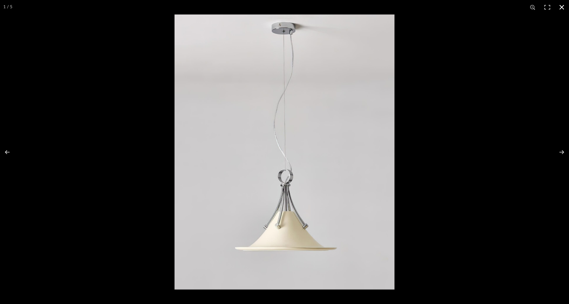
click at [561, 9] on button at bounding box center [561, 7] width 14 height 14
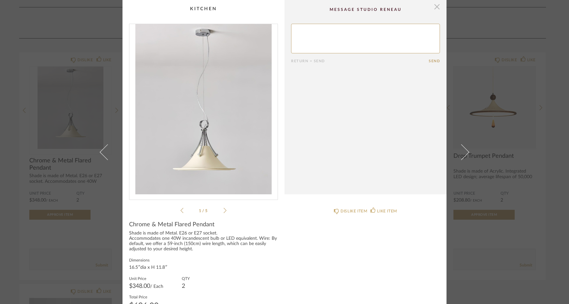
click at [435, 6] on span "button" at bounding box center [436, 6] width 13 height 13
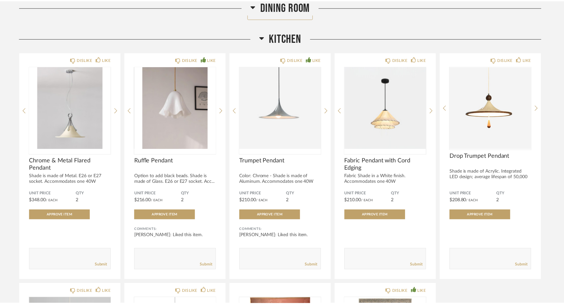
scroll to position [3742, 0]
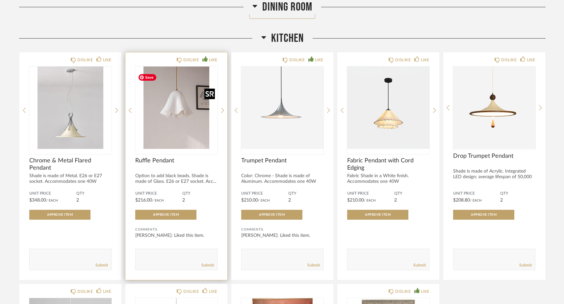
click at [195, 126] on img "2" at bounding box center [176, 107] width 82 height 82
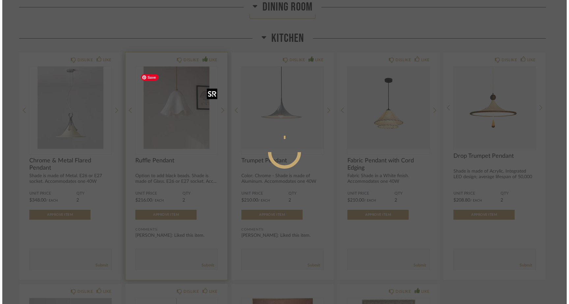
scroll to position [0, 0]
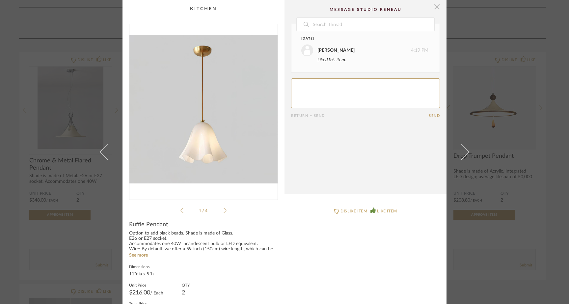
click at [437, 7] on span "button" at bounding box center [436, 6] width 13 height 13
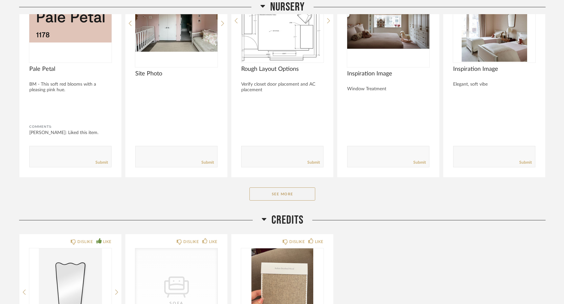
scroll to position [4619, 0]
click at [284, 201] on button "See More" at bounding box center [282, 194] width 66 height 13
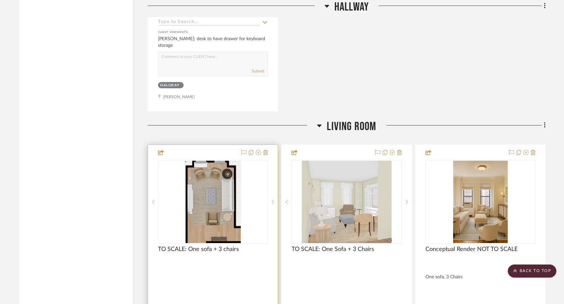
scroll to position [2381, 0]
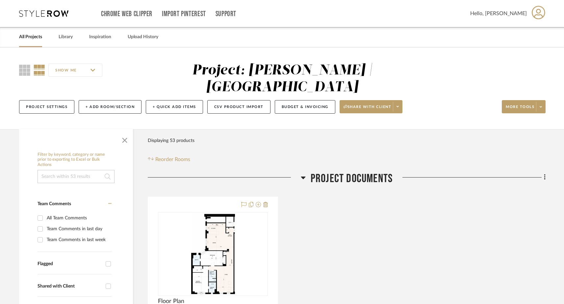
click at [34, 38] on link "All Projects" at bounding box center [30, 37] width 23 height 9
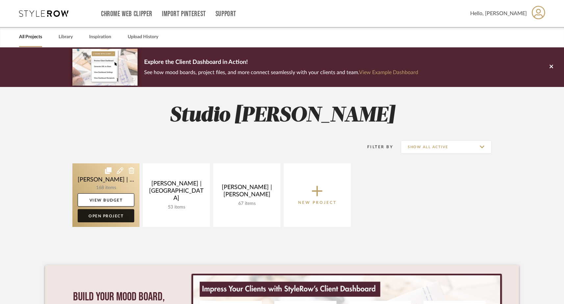
click at [111, 217] on link "Open Project" at bounding box center [106, 215] width 57 height 13
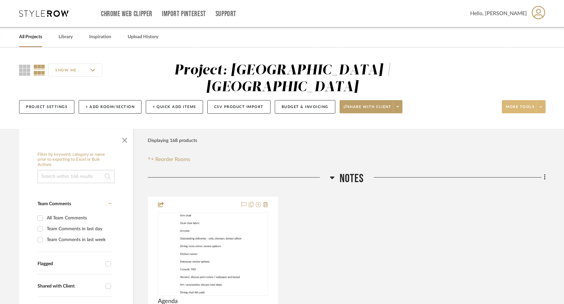
click at [542, 102] on span at bounding box center [540, 107] width 9 height 10
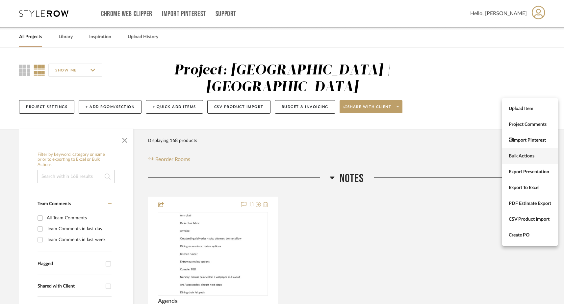
click at [519, 156] on span "Bulk Actions" at bounding box center [530, 156] width 42 height 6
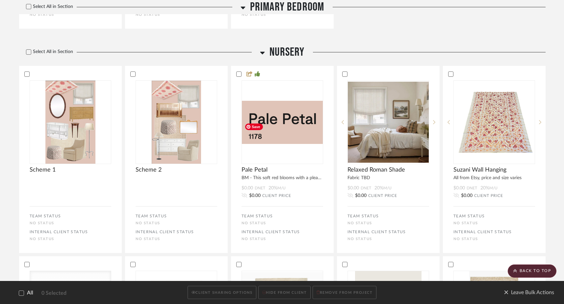
scroll to position [5733, 0]
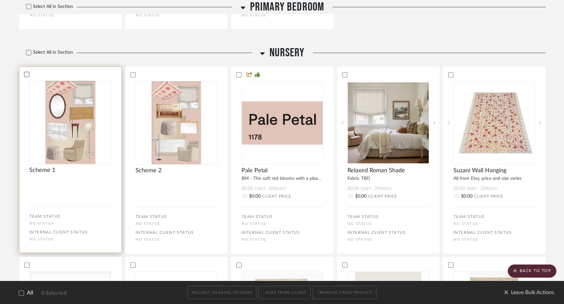
click at [26, 77] on icon at bounding box center [26, 74] width 5 height 5
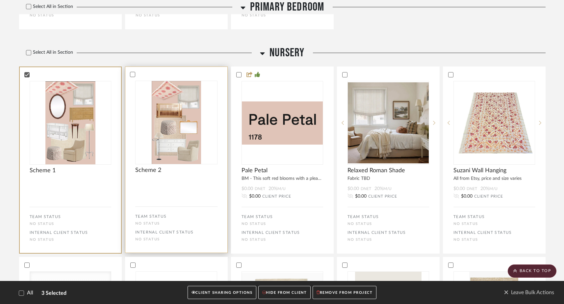
click at [130, 96] on bulk-actions-tile "Scheme 2 TEAM STATUS No STATUS INTERNAL CLIENT STATUS No STATUS" at bounding box center [176, 159] width 103 height 186
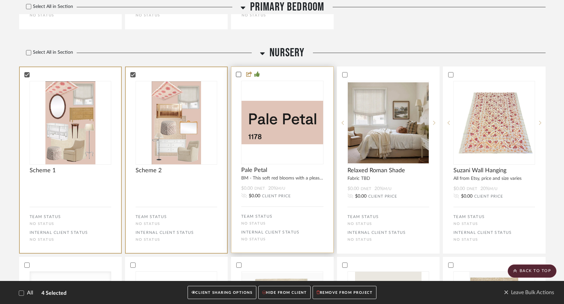
click at [240, 77] on icon at bounding box center [238, 74] width 5 height 5
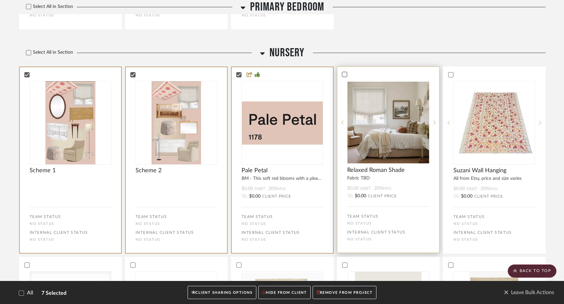
click at [344, 77] on icon at bounding box center [344, 74] width 5 height 5
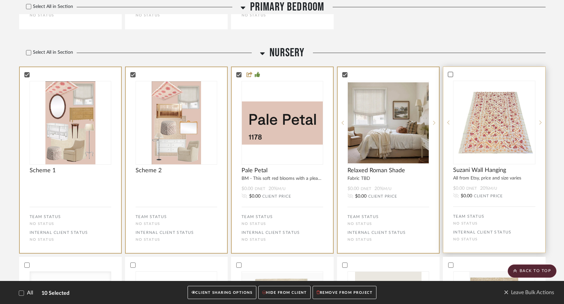
click at [451, 77] on icon at bounding box center [450, 74] width 5 height 5
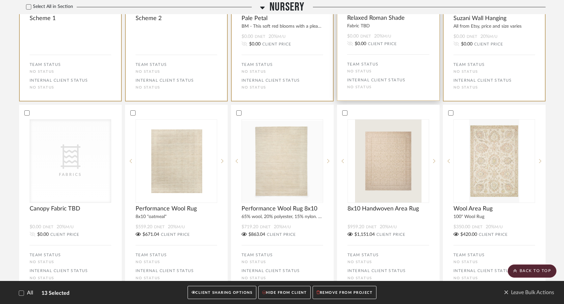
scroll to position [5888, 0]
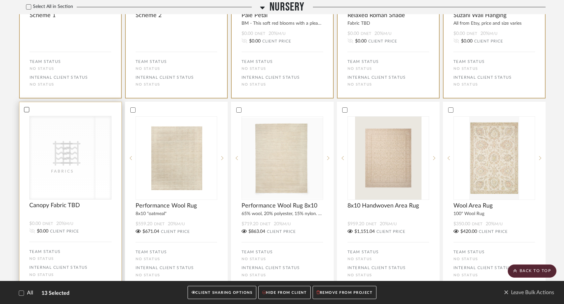
click at [27, 112] on icon at bounding box center [26, 109] width 5 height 5
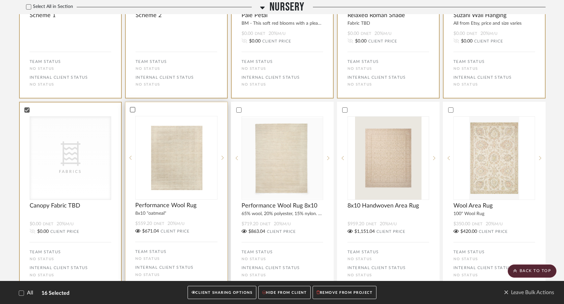
click at [132, 112] on icon at bounding box center [132, 109] width 5 height 5
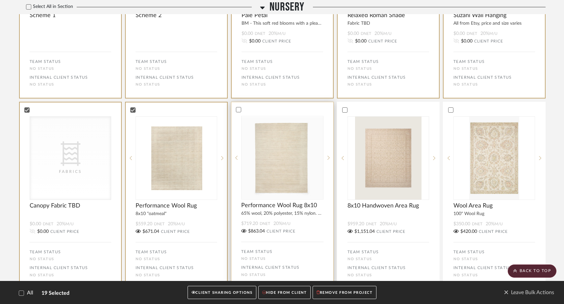
click at [238, 113] on div at bounding box center [282, 110] width 102 height 6
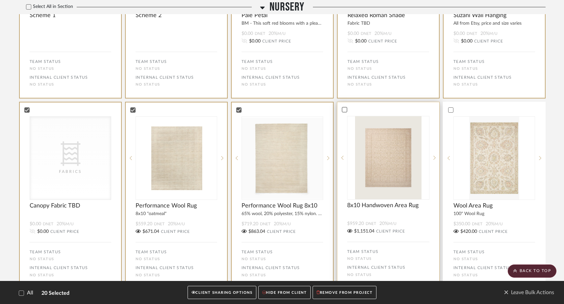
click at [343, 112] on icon at bounding box center [345, 109] width 4 height 3
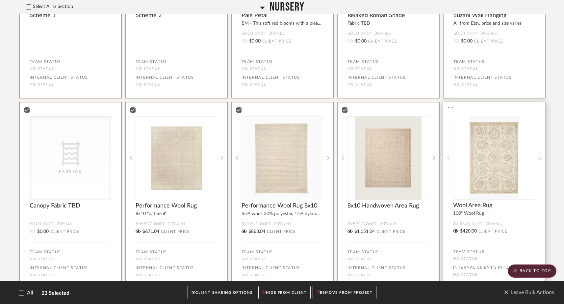
click at [450, 112] on icon at bounding box center [450, 109] width 5 height 5
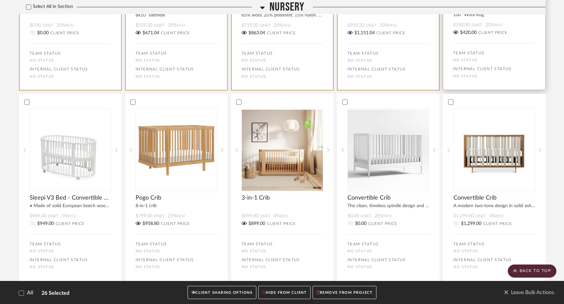
scroll to position [6087, 0]
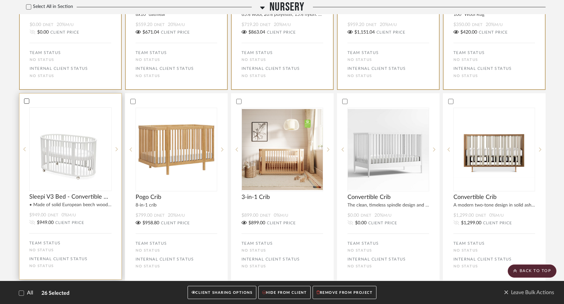
click at [27, 103] on icon at bounding box center [27, 100] width 4 height 3
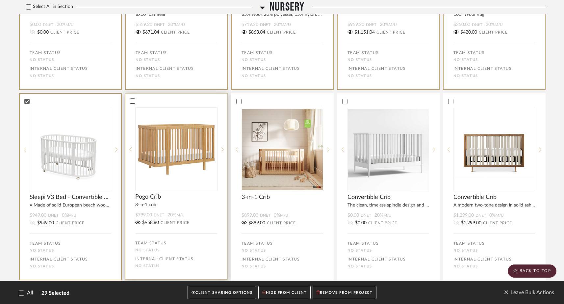
click at [132, 103] on icon at bounding box center [132, 101] width 5 height 5
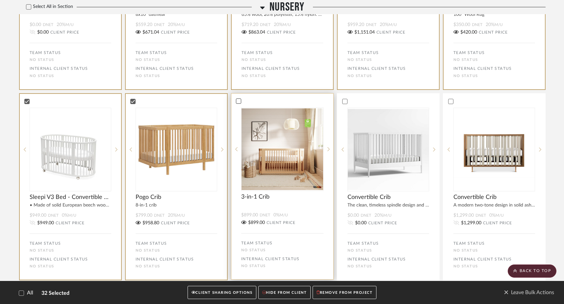
click at [238, 103] on icon at bounding box center [239, 100] width 4 height 3
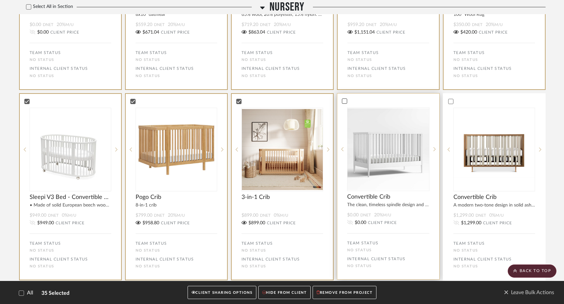
click at [346, 103] on icon at bounding box center [344, 101] width 5 height 5
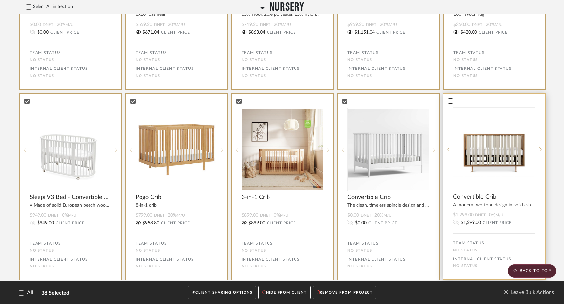
click at [451, 103] on icon at bounding box center [450, 101] width 5 height 5
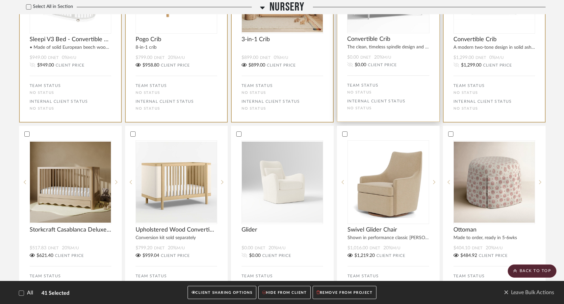
scroll to position [6250, 0]
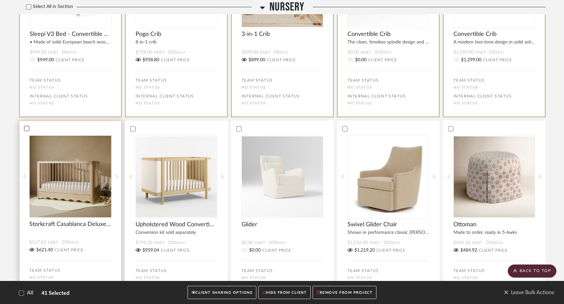
click at [27, 131] on icon at bounding box center [26, 128] width 5 height 5
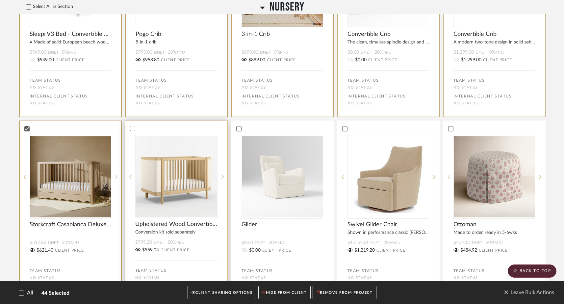
click at [132, 131] on icon at bounding box center [132, 128] width 5 height 5
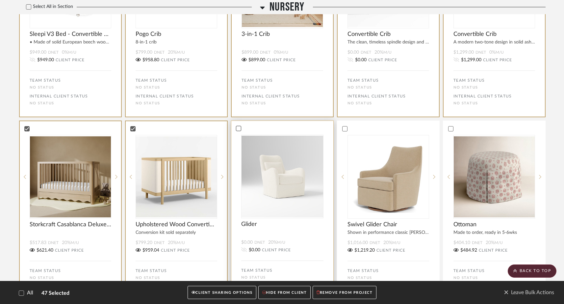
click at [239, 131] on icon at bounding box center [238, 128] width 5 height 5
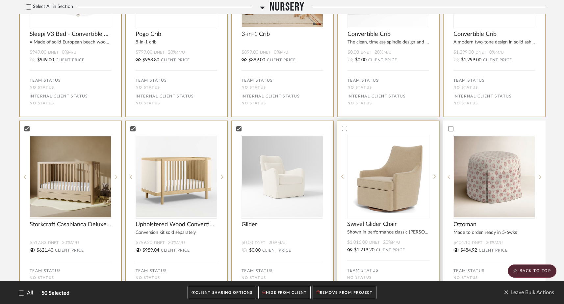
click at [346, 131] on icon at bounding box center [344, 128] width 5 height 5
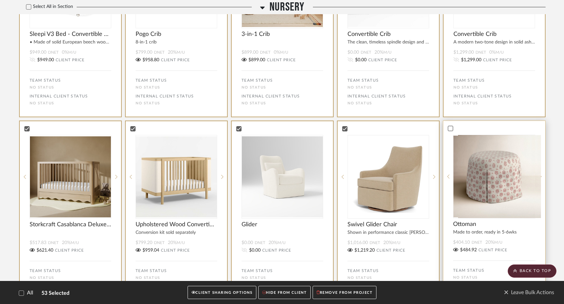
click at [453, 131] on div at bounding box center [450, 128] width 5 height 5
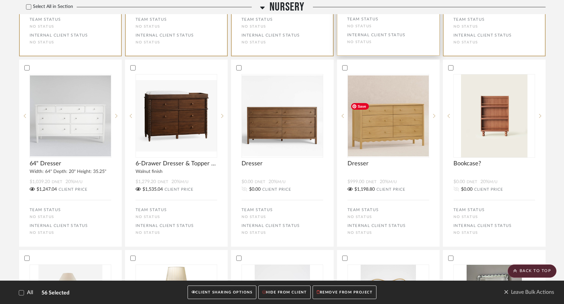
scroll to position [6509, 0]
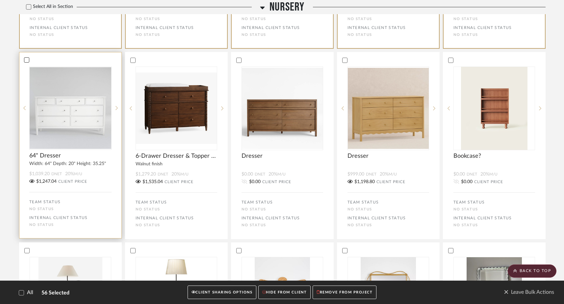
click at [26, 62] on icon at bounding box center [27, 59] width 4 height 3
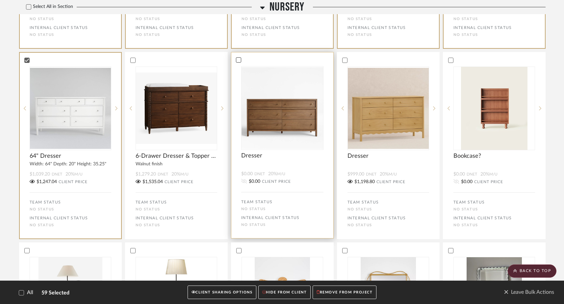
click at [239, 62] on icon at bounding box center [238, 60] width 5 height 5
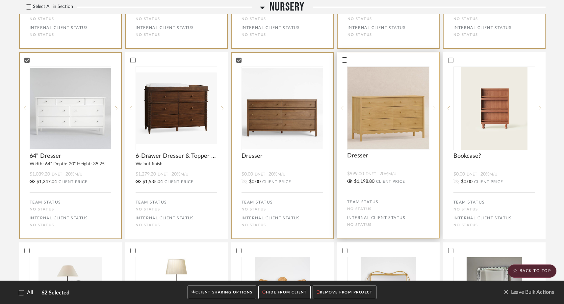
click at [346, 62] on icon at bounding box center [345, 59] width 4 height 3
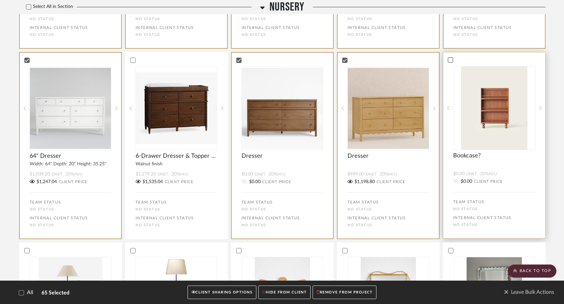
click at [453, 63] on div at bounding box center [450, 59] width 5 height 5
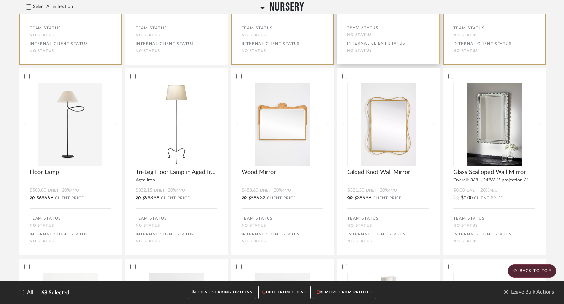
scroll to position [6725, 0]
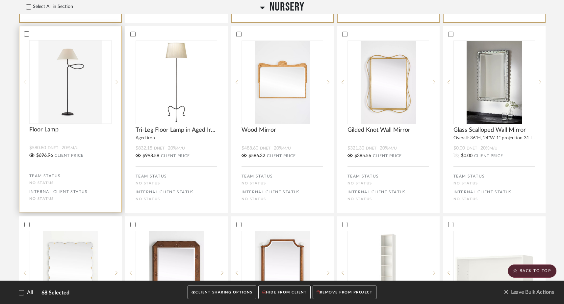
click at [23, 37] on div at bounding box center [70, 34] width 102 height 6
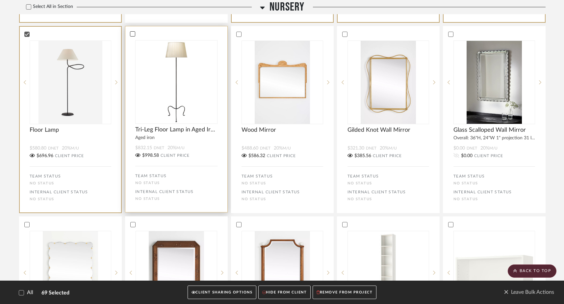
click at [131, 36] on icon at bounding box center [132, 34] width 5 height 5
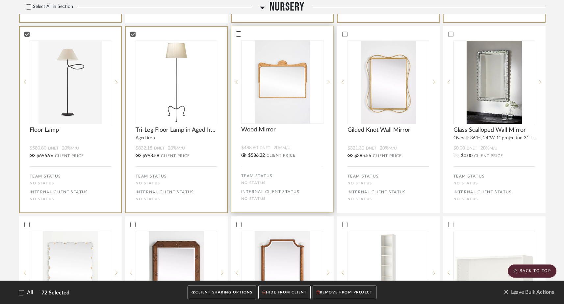
click at [237, 36] on icon at bounding box center [238, 34] width 5 height 5
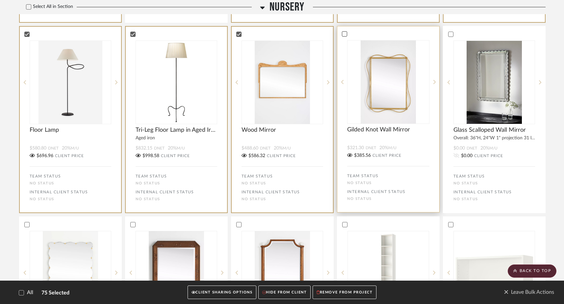
click at [344, 36] on icon at bounding box center [344, 34] width 5 height 5
click at [346, 36] on icon at bounding box center [344, 34] width 5 height 5
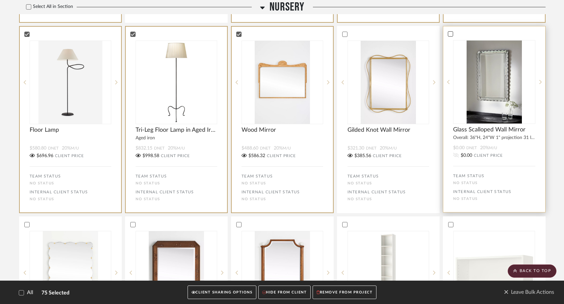
click at [450, 36] on icon at bounding box center [451, 33] width 4 height 3
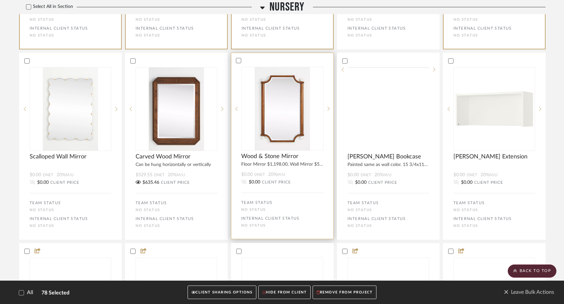
scroll to position [6894, 0]
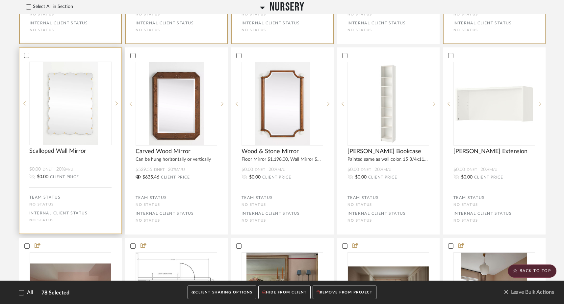
click at [26, 58] on icon at bounding box center [26, 55] width 5 height 5
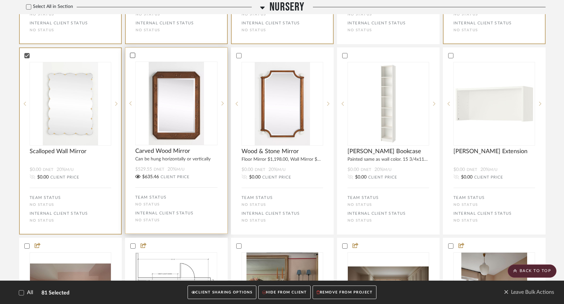
click at [134, 57] on icon at bounding box center [133, 55] width 4 height 3
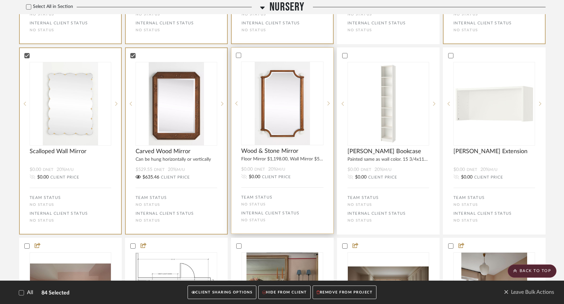
click at [242, 58] on div at bounding box center [282, 55] width 102 height 6
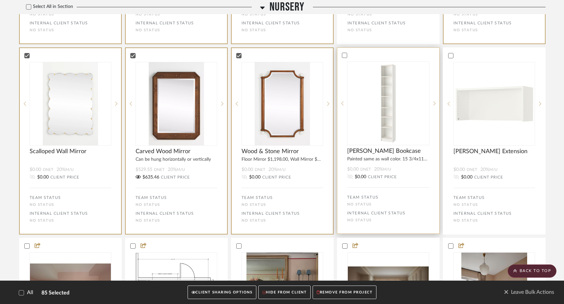
click at [348, 58] on div at bounding box center [388, 55] width 102 height 6
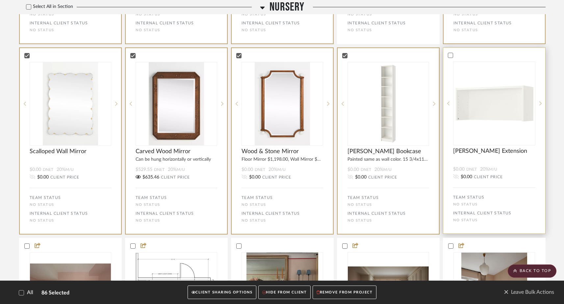
click at [453, 58] on div at bounding box center [494, 55] width 102 height 6
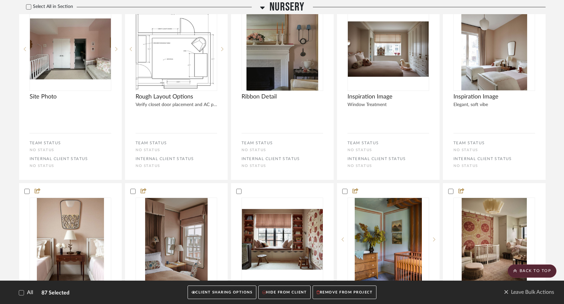
scroll to position [7139, 0]
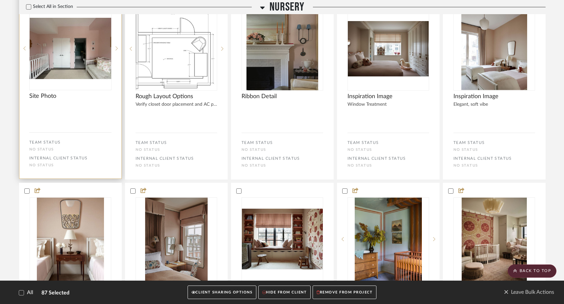
click at [27, 2] on icon at bounding box center [27, 0] width 4 height 3
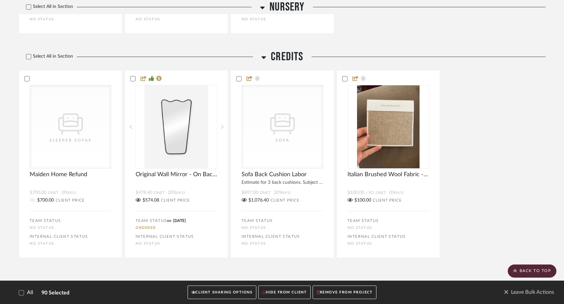
scroll to position [7690, 0]
click at [227, 293] on button "CLIENT SHARING OPTIONS" at bounding box center [222, 291] width 69 height 13
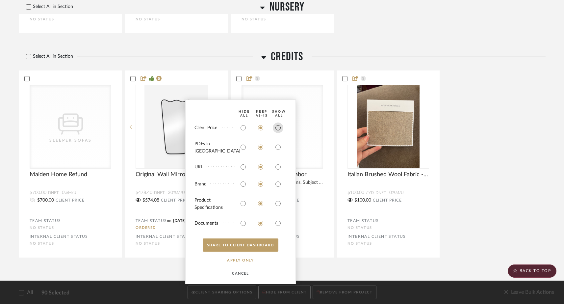
click at [278, 133] on input "radio" at bounding box center [278, 127] width 11 height 11
radio input "true"
click at [279, 149] on input "radio" at bounding box center [278, 147] width 11 height 11
radio input "true"
click at [243, 244] on button "SHARE TO CLIENT Dashboard" at bounding box center [241, 244] width 76 height 13
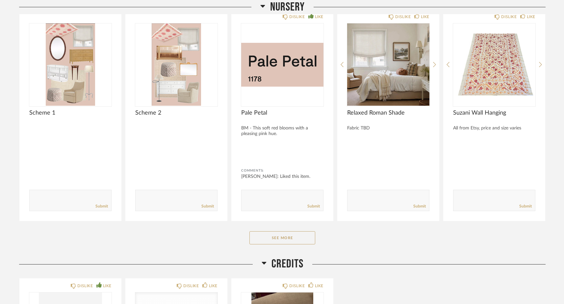
scroll to position [2268, 0]
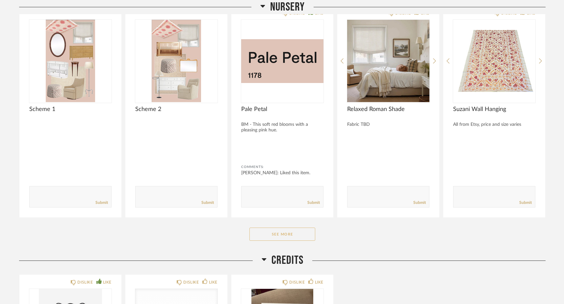
click at [272, 235] on button "See More" at bounding box center [282, 233] width 66 height 13
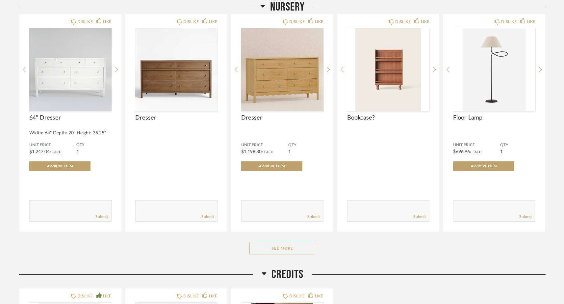
scroll to position [3156, 0]
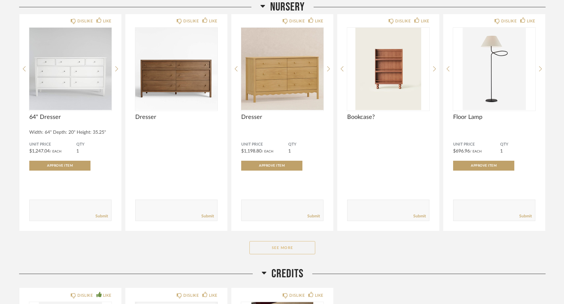
click at [268, 250] on button "See More" at bounding box center [282, 247] width 66 height 13
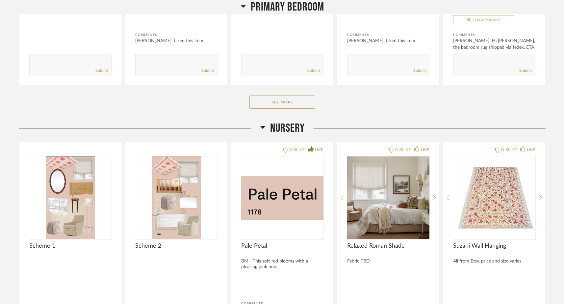
scroll to position [2129, 0]
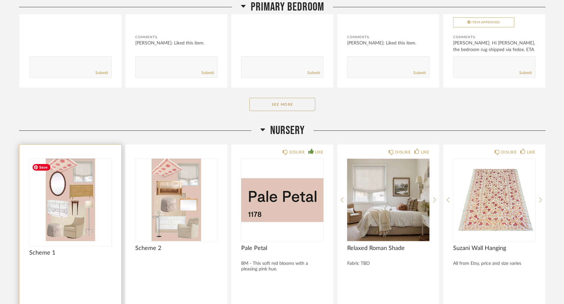
click at [78, 197] on img "0" at bounding box center [70, 200] width 82 height 82
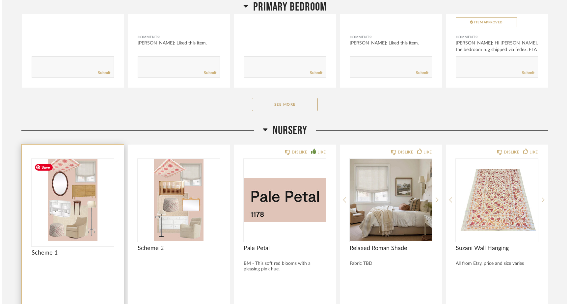
scroll to position [0, 0]
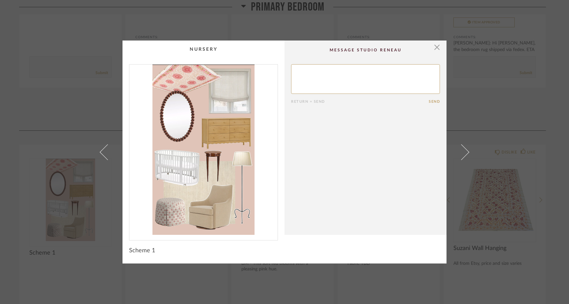
click at [219, 140] on img "0" at bounding box center [203, 150] width 148 height 170
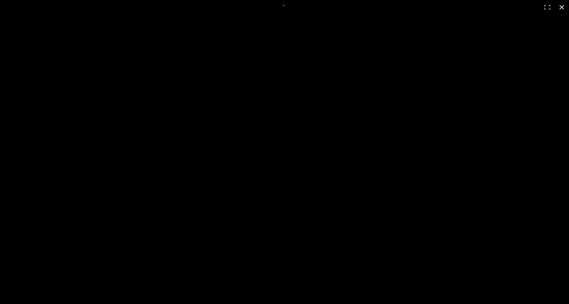
click at [564, 9] on button at bounding box center [561, 7] width 14 height 14
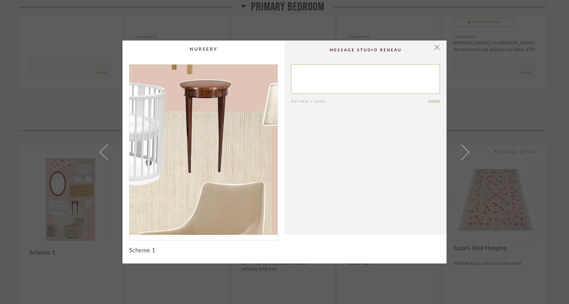
click at [210, 174] on img "0" at bounding box center [203, 150] width 148 height 170
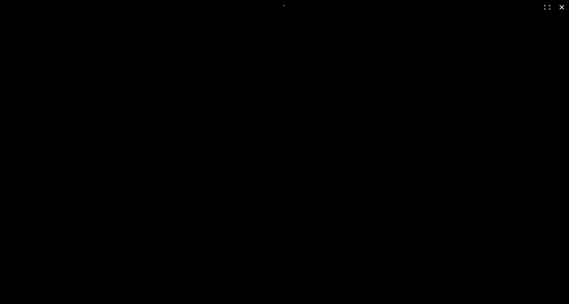
click at [561, 8] on button at bounding box center [561, 7] width 14 height 14
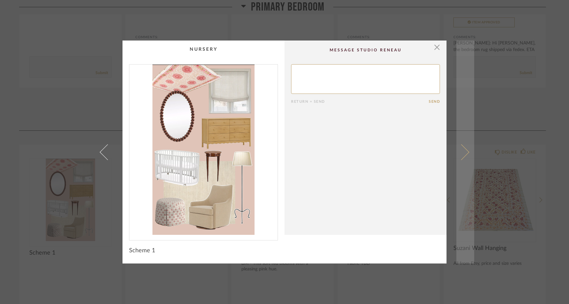
click at [464, 150] on span at bounding box center [461, 152] width 16 height 16
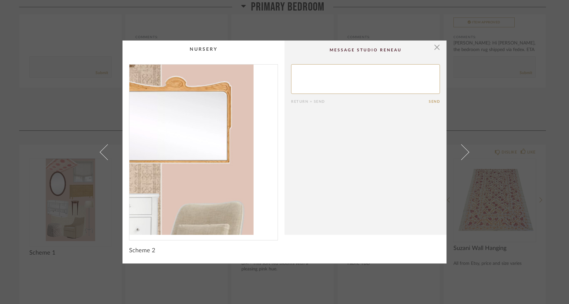
click at [235, 168] on img "0" at bounding box center [203, 150] width 148 height 170
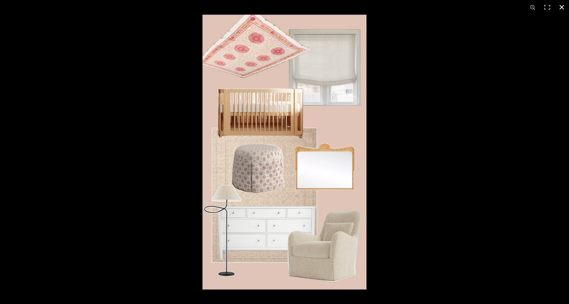
click at [563, 7] on button at bounding box center [561, 7] width 14 height 14
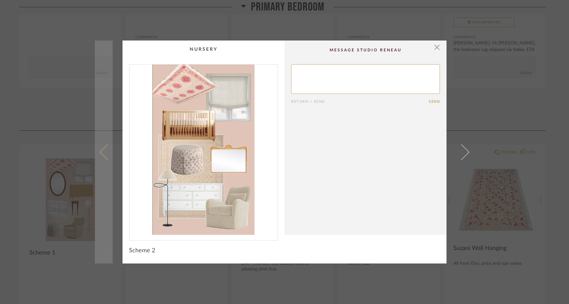
click at [106, 156] on span at bounding box center [108, 152] width 16 height 16
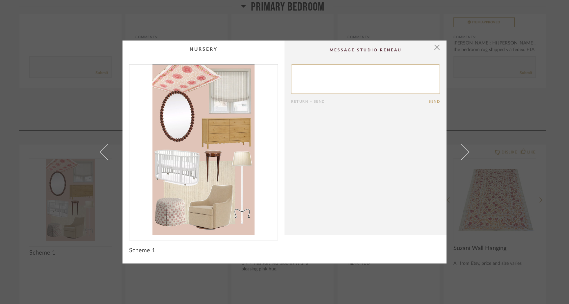
click at [204, 190] on img "0" at bounding box center [203, 150] width 148 height 170
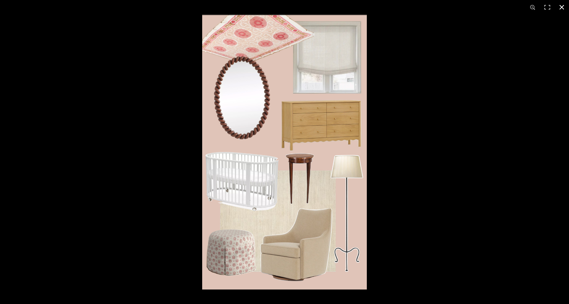
click at [562, 8] on button at bounding box center [561, 7] width 14 height 14
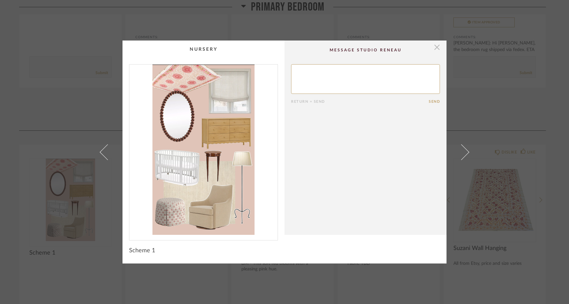
click at [436, 46] on span "button" at bounding box center [436, 46] width 13 height 13
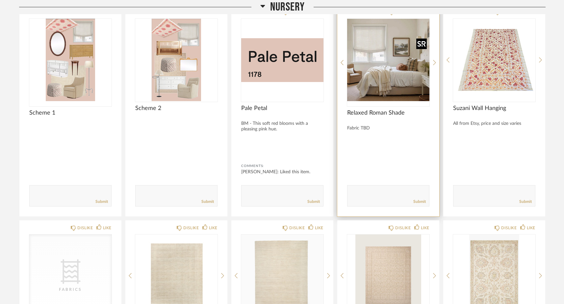
scroll to position [2276, 0]
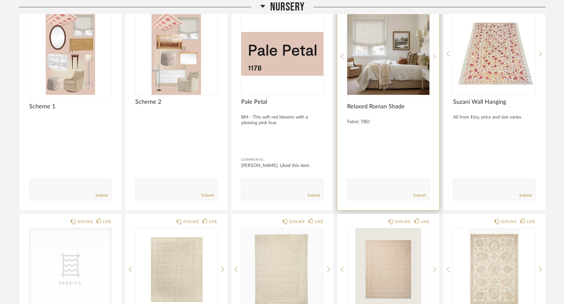
click at [381, 74] on img "0" at bounding box center [388, 54] width 82 height 82
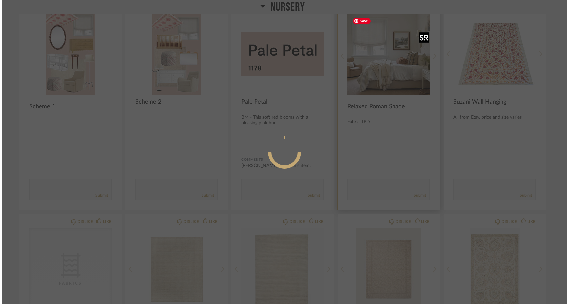
scroll to position [0, 0]
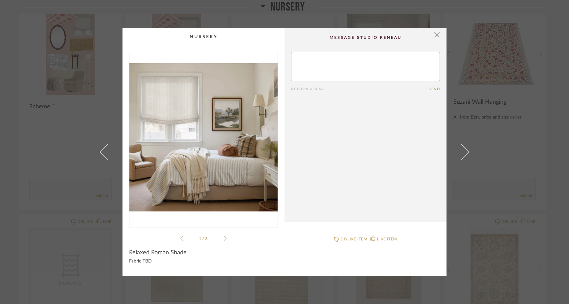
click at [223, 238] on icon at bounding box center [224, 238] width 3 height 6
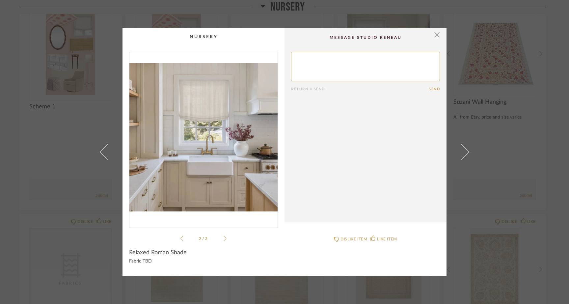
click at [223, 238] on icon at bounding box center [224, 238] width 3 height 6
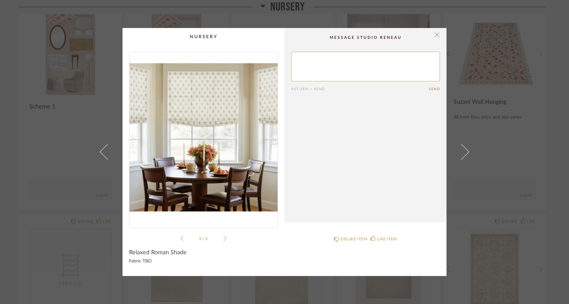
click at [435, 35] on span "button" at bounding box center [436, 34] width 13 height 13
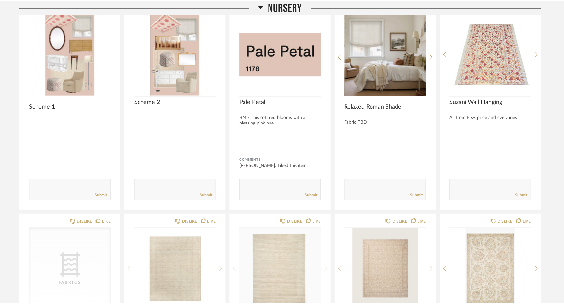
scroll to position [2276, 0]
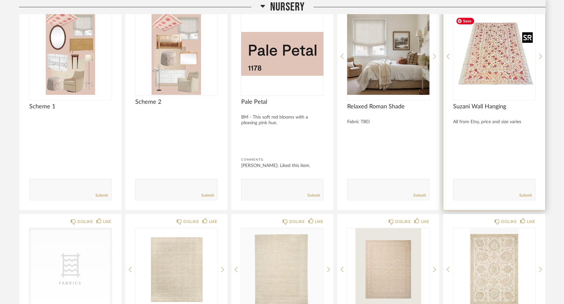
click at [503, 45] on img "0" at bounding box center [494, 54] width 82 height 82
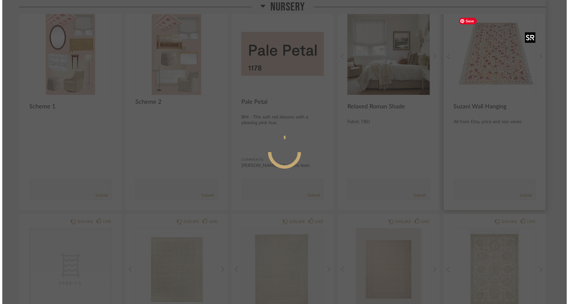
scroll to position [0, 0]
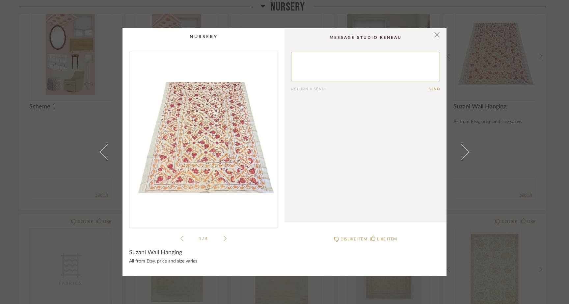
click at [223, 241] on icon at bounding box center [224, 238] width 3 height 6
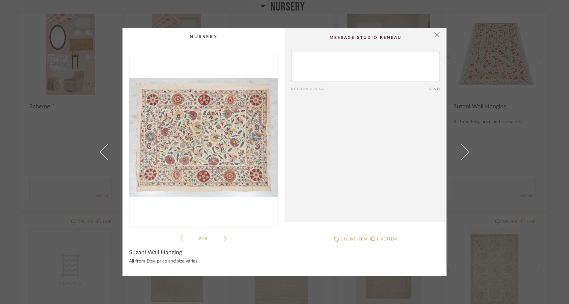
click at [223, 240] on icon at bounding box center [224, 238] width 3 height 6
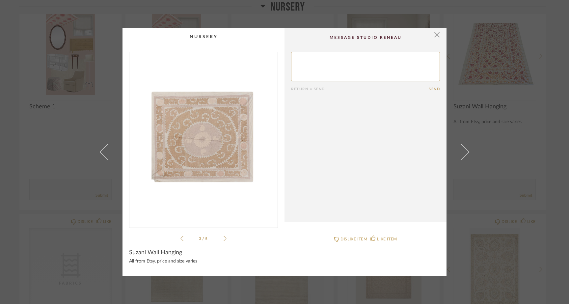
click at [223, 238] on icon at bounding box center [224, 238] width 3 height 6
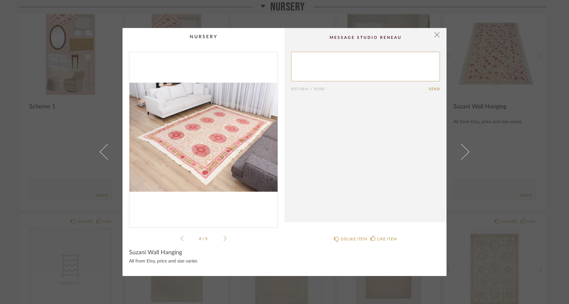
click at [223, 239] on icon at bounding box center [224, 238] width 3 height 6
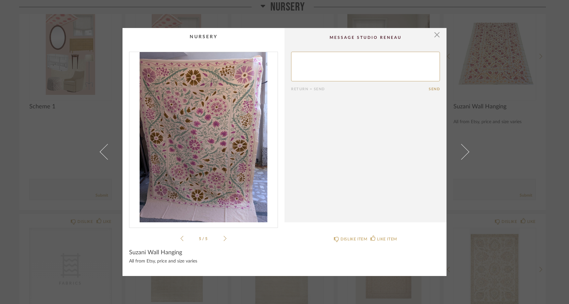
click at [223, 238] on icon at bounding box center [224, 238] width 3 height 6
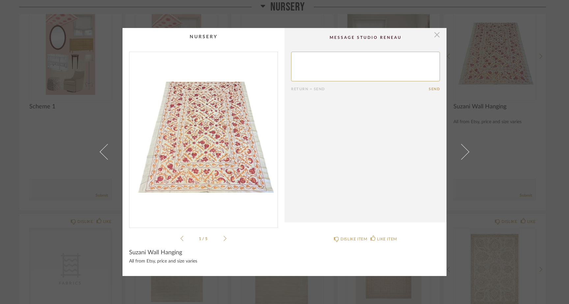
click at [435, 36] on span "button" at bounding box center [436, 34] width 13 height 13
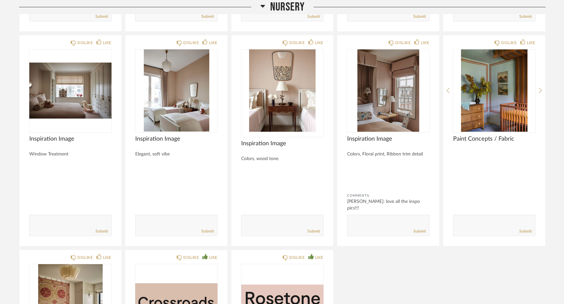
scroll to position [3820, 0]
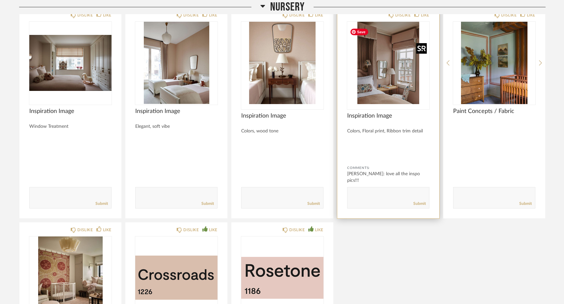
click at [0, 0] on img at bounding box center [0, 0] width 0 height 0
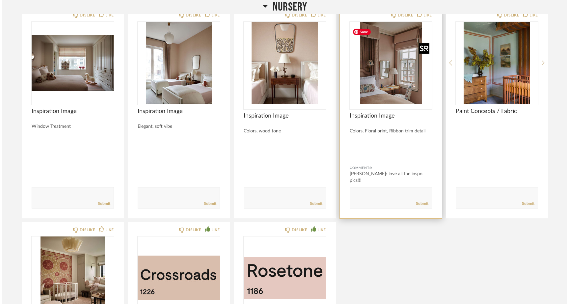
scroll to position [0, 0]
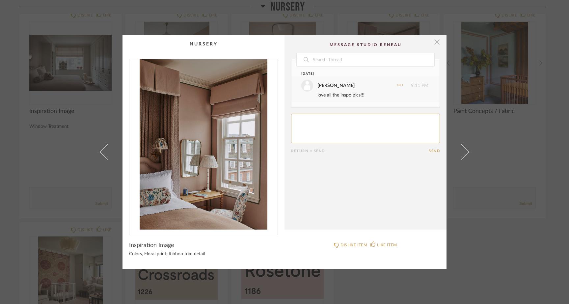
click at [435, 42] on span "button" at bounding box center [436, 41] width 13 height 13
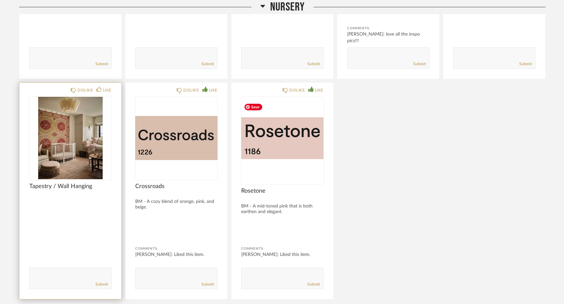
scroll to position [3962, 0]
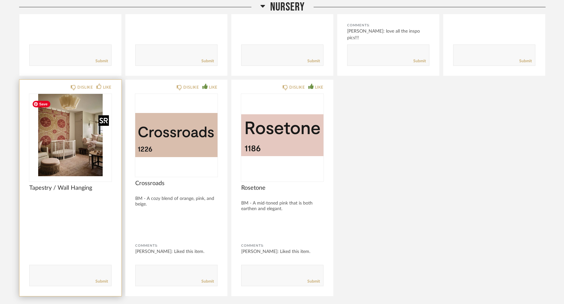
click at [0, 0] on img at bounding box center [0, 0] width 0 height 0
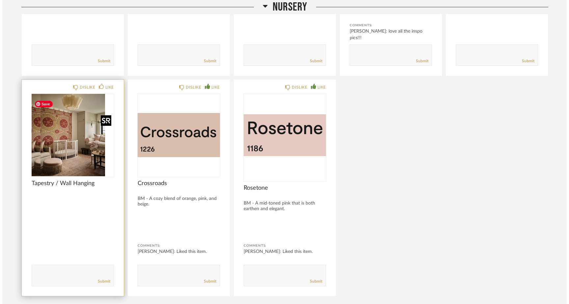
scroll to position [0, 0]
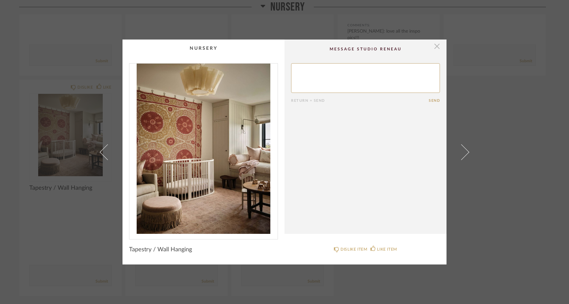
click at [436, 46] on span "button" at bounding box center [436, 45] width 13 height 13
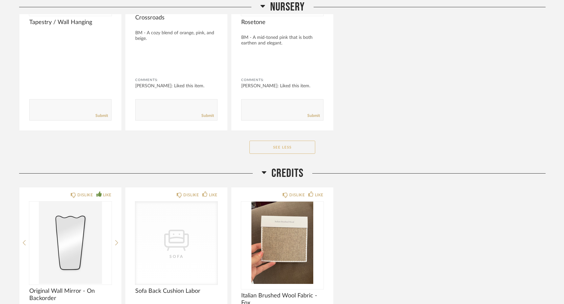
click at [298, 154] on button "See Less" at bounding box center [282, 147] width 66 height 13
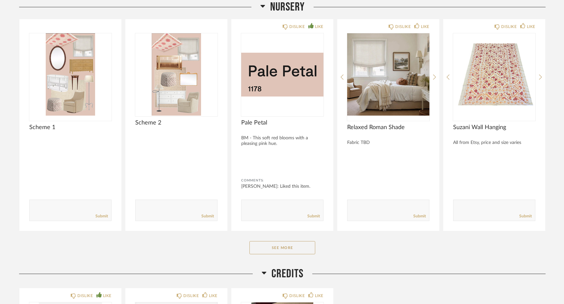
scroll to position [2247, 0]
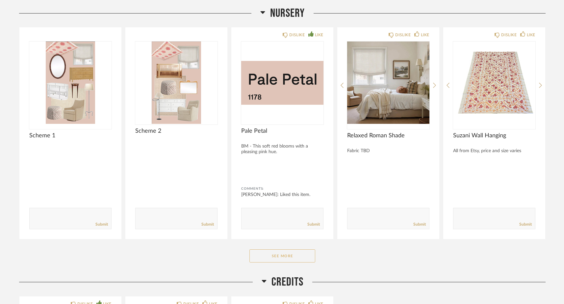
click at [269, 254] on button "See More" at bounding box center [282, 255] width 66 height 13
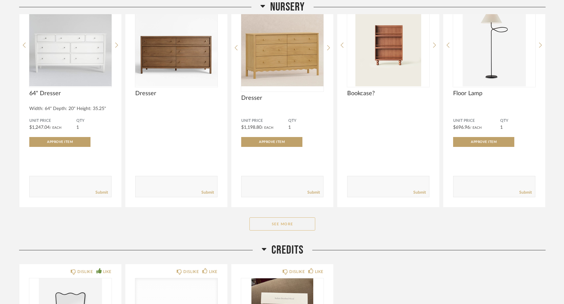
click at [274, 225] on button "See More" at bounding box center [282, 223] width 66 height 13
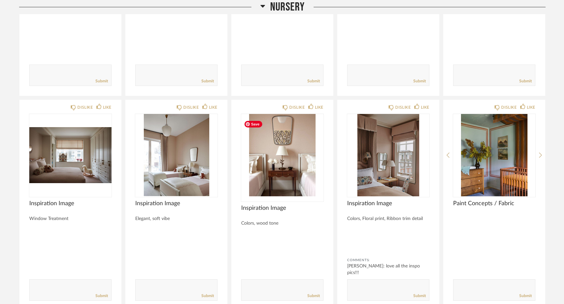
scroll to position [3730, 0]
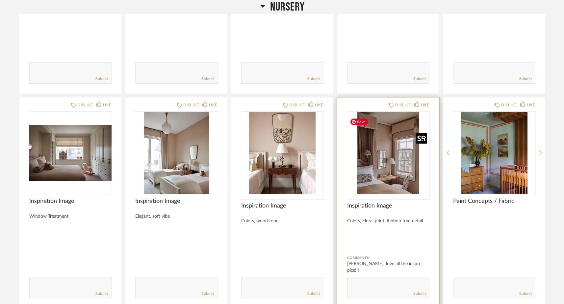
click at [385, 170] on img "0" at bounding box center [388, 153] width 82 height 82
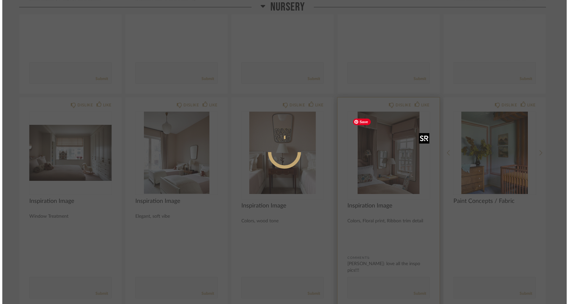
scroll to position [0, 0]
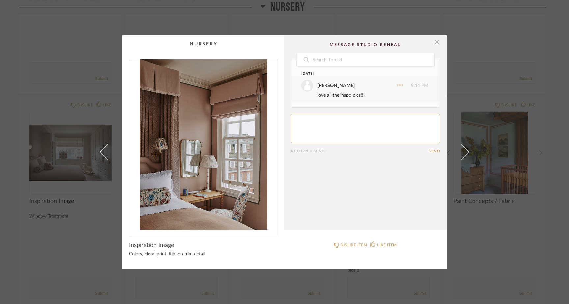
click at [435, 41] on span "button" at bounding box center [436, 41] width 13 height 13
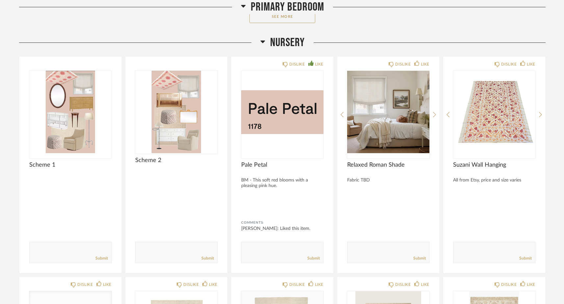
scroll to position [2219, 0]
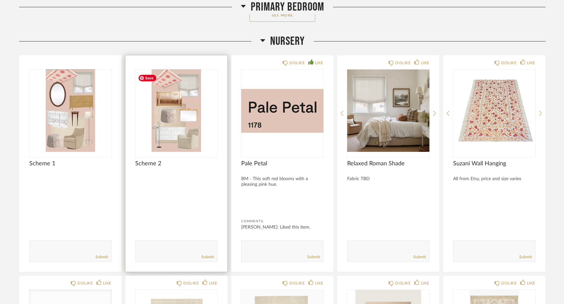
click at [179, 118] on img "0" at bounding box center [176, 110] width 82 height 82
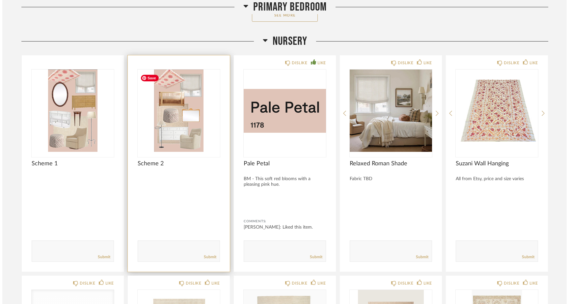
scroll to position [0, 0]
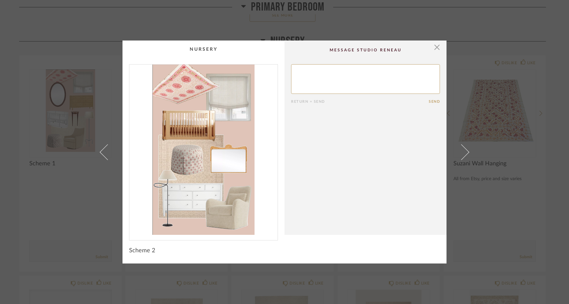
click at [210, 199] on img "0" at bounding box center [203, 150] width 148 height 170
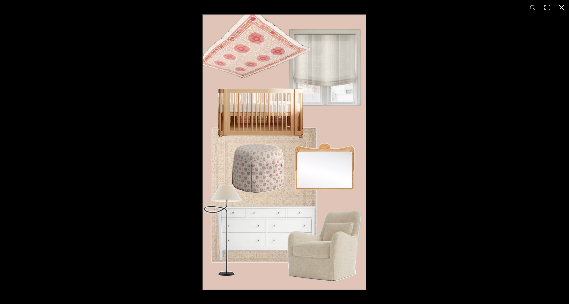
click at [118, 129] on div at bounding box center [284, 152] width 569 height 304
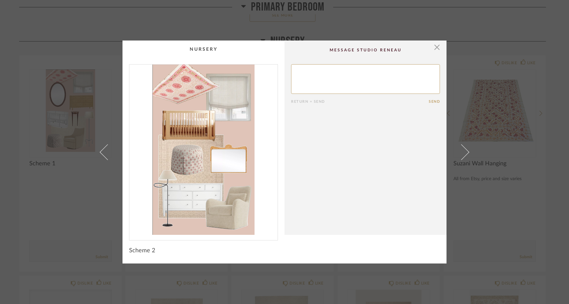
click at [84, 191] on div "× Return = Send Send Scheme 2" at bounding box center [284, 152] width 569 height 304
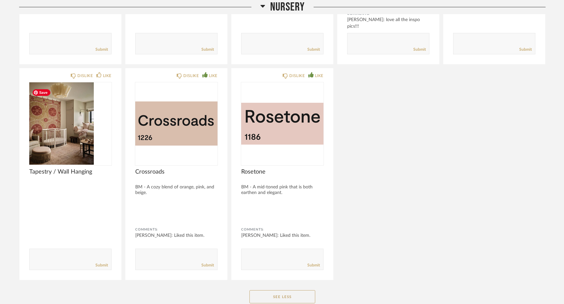
scroll to position [4008, 0]
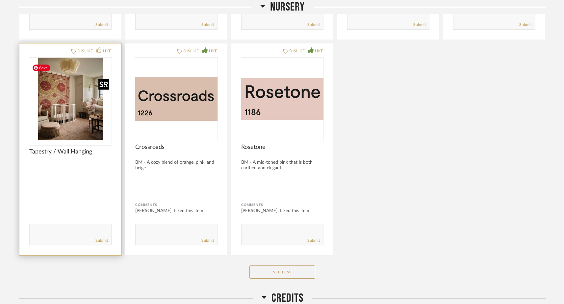
click at [75, 119] on img "0" at bounding box center [70, 99] width 82 height 82
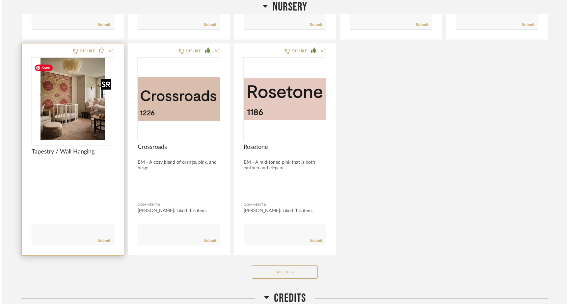
scroll to position [0, 0]
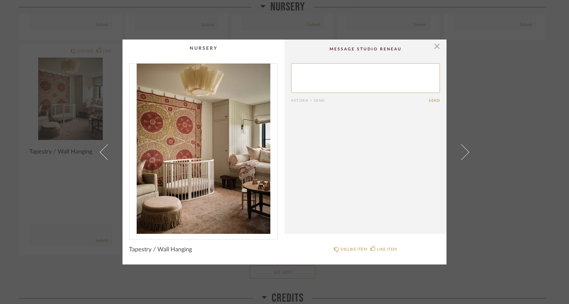
click at [46, 177] on div "× Return = Send Send Tapestry / Wall Hanging DISLIKE ITEM LIKE ITEM" at bounding box center [284, 152] width 569 height 304
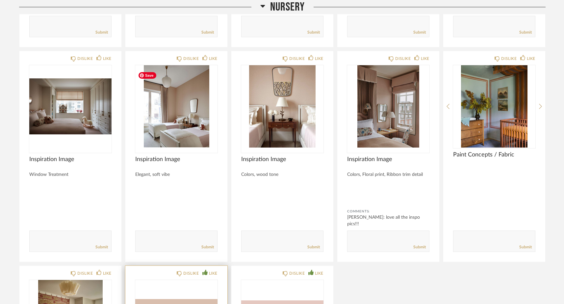
scroll to position [3740, 0]
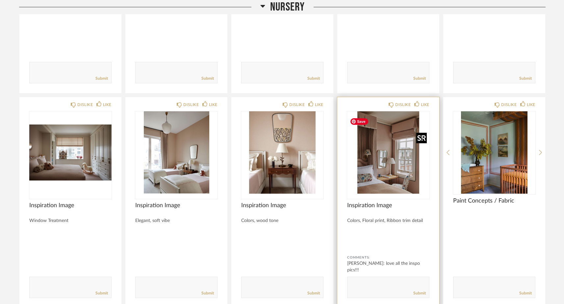
click at [387, 169] on img "0" at bounding box center [388, 152] width 82 height 82
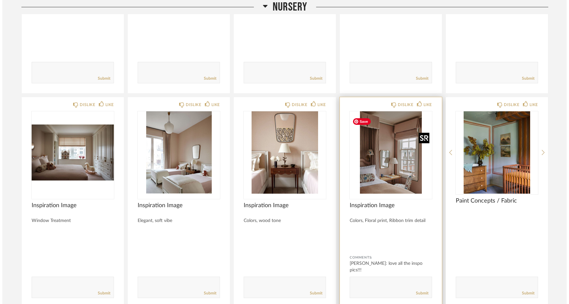
scroll to position [0, 0]
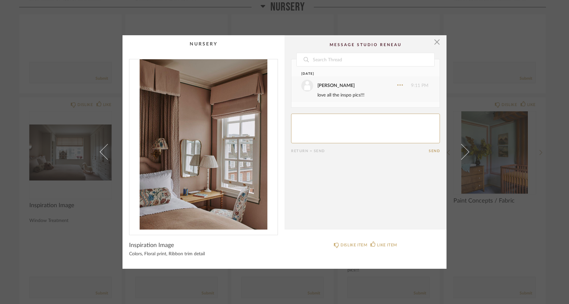
click at [63, 88] on div "× Date August 11th Kelsey Ferree 9:11 PM love all the inspo pics!!! Return = Se…" at bounding box center [284, 152] width 569 height 304
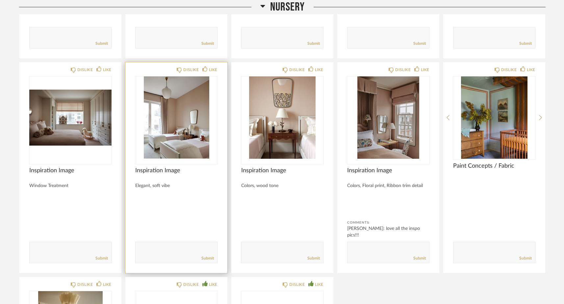
scroll to position [3777, 0]
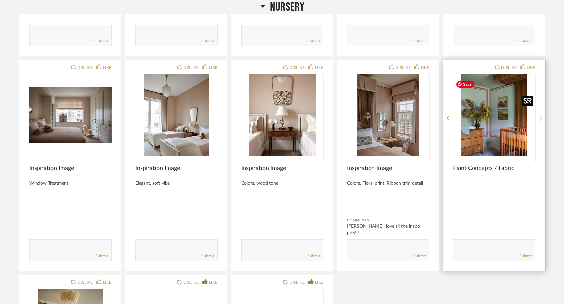
click at [0, 0] on img at bounding box center [0, 0] width 0 height 0
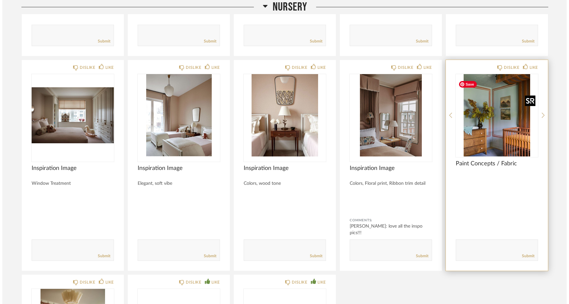
scroll to position [0, 0]
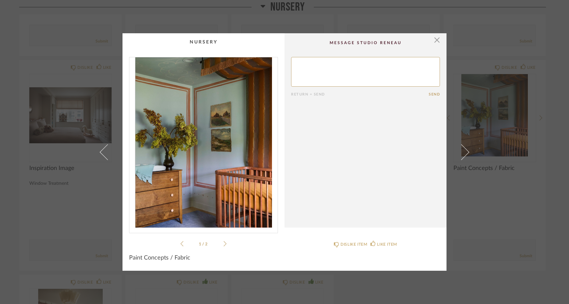
click at [223, 242] on icon at bounding box center [224, 244] width 3 height 6
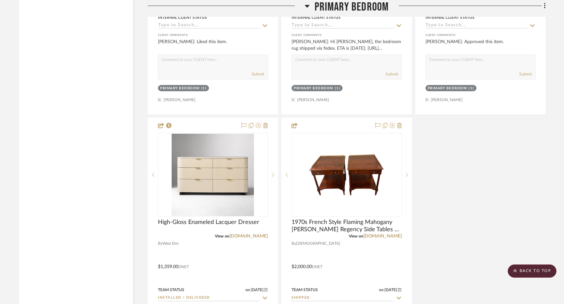
scroll to position [6628, 0]
